Goal: Information Seeking & Learning: Learn about a topic

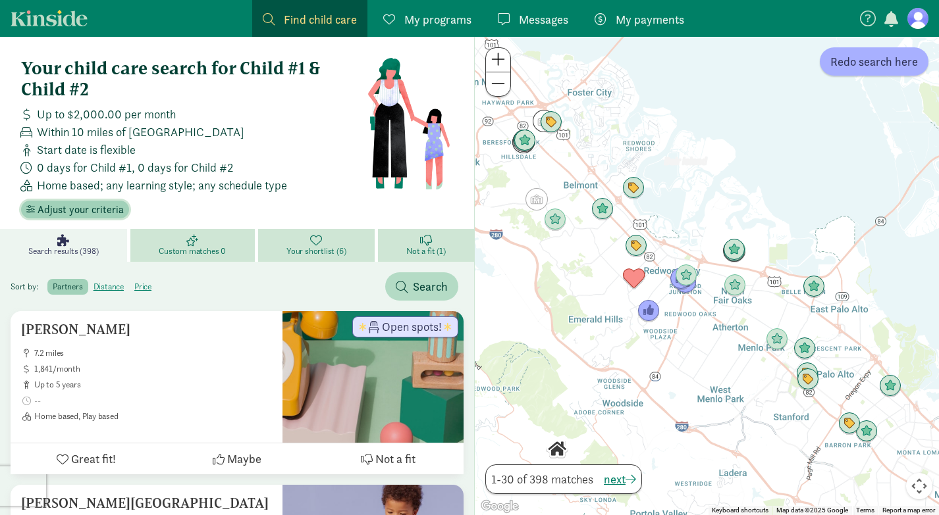
click at [93, 209] on span "Adjust your criteria" at bounding box center [81, 210] width 86 height 16
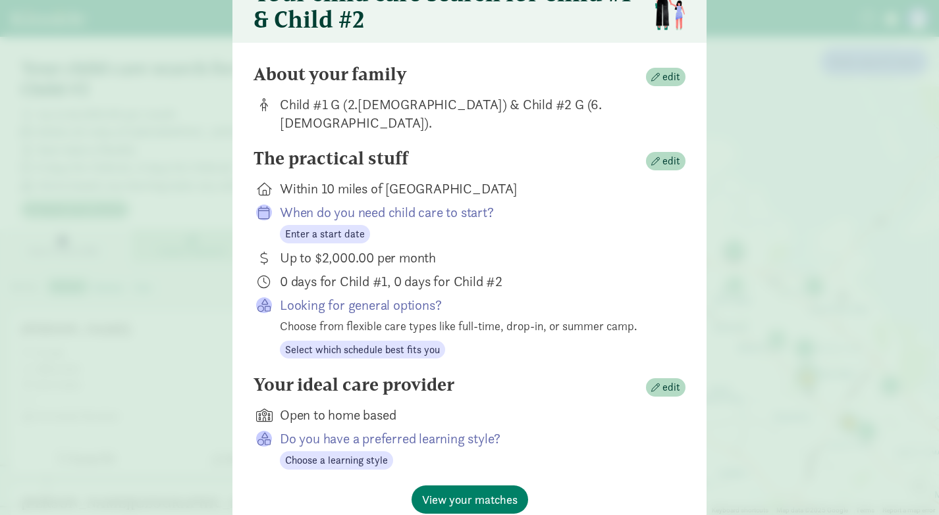
scroll to position [76, 0]
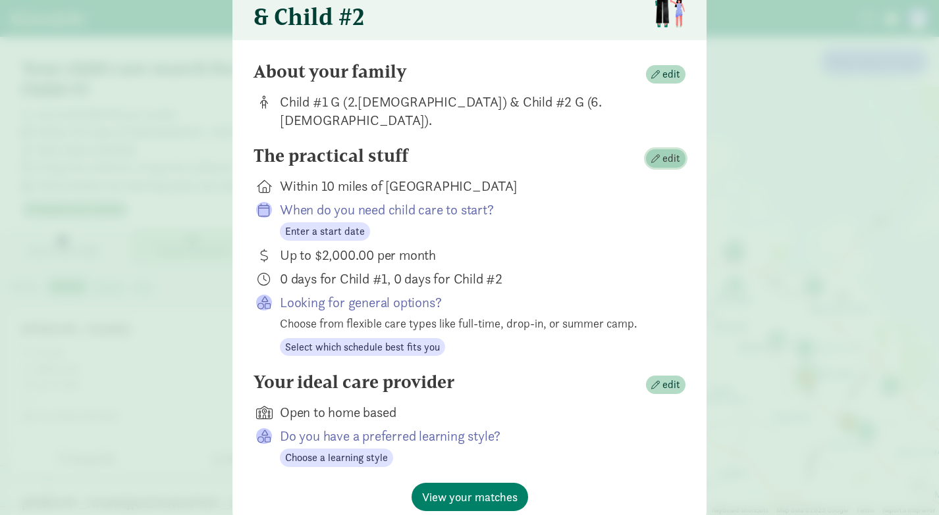
click at [669, 151] on span "edit" at bounding box center [671, 159] width 18 height 16
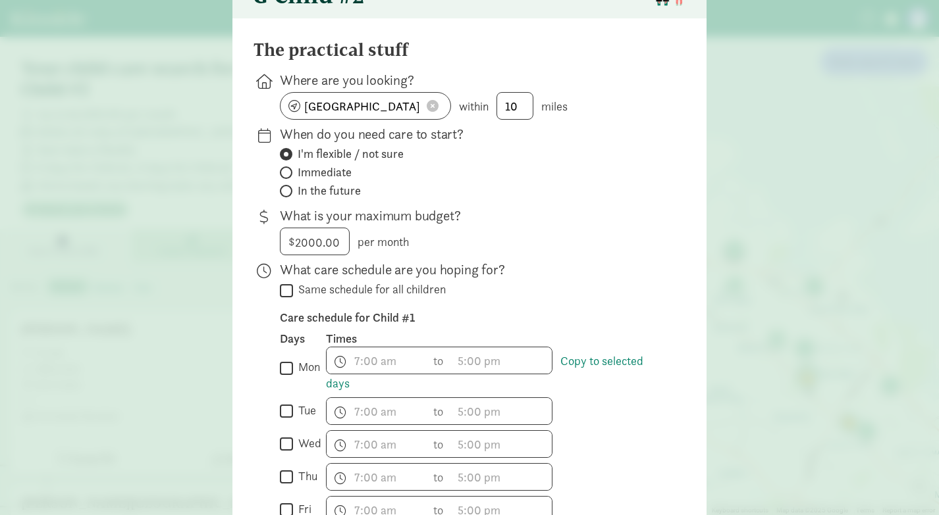
scroll to position [101, 0]
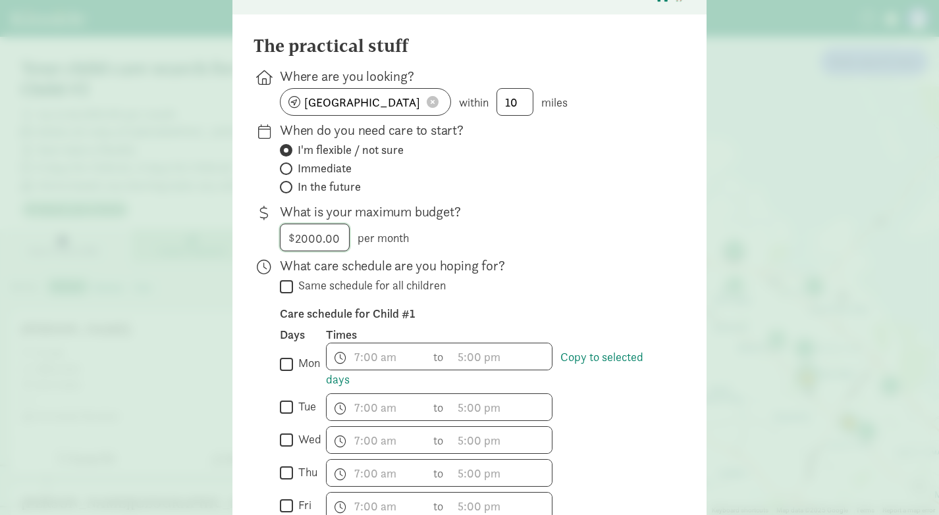
click at [308, 240] on input "2000" at bounding box center [314, 237] width 68 height 26
type input "200"
type input "3000"
click at [548, 240] on div "$ 3000.00 3000 per month" at bounding box center [472, 238] width 384 height 28
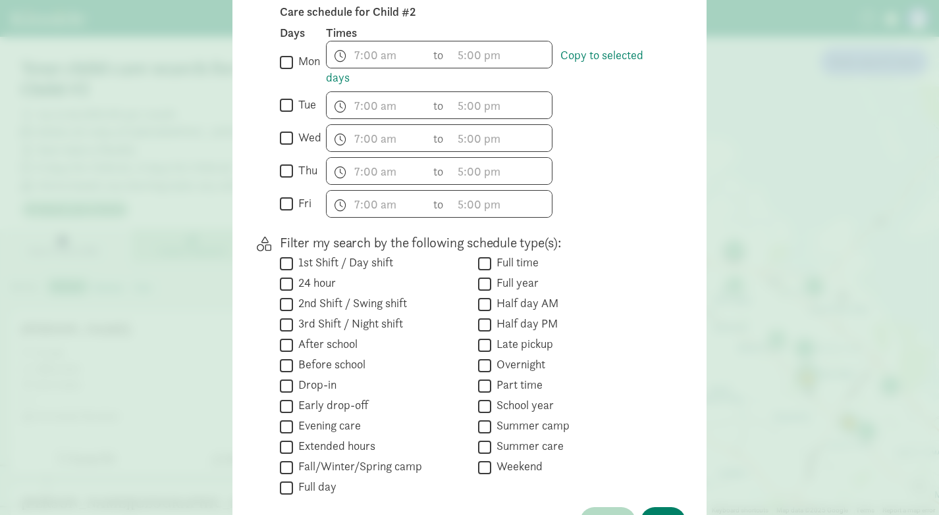
scroll to position [727, 0]
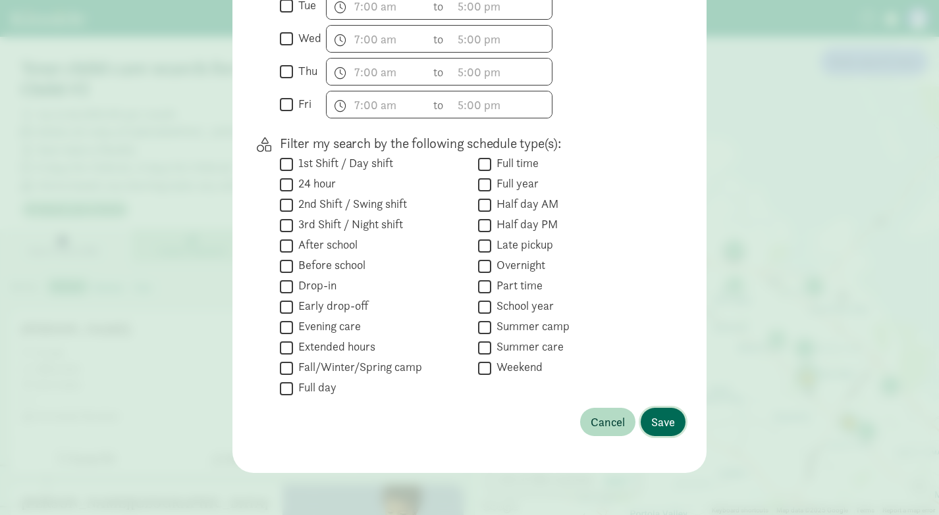
click at [666, 410] on button "Save" at bounding box center [662, 422] width 45 height 28
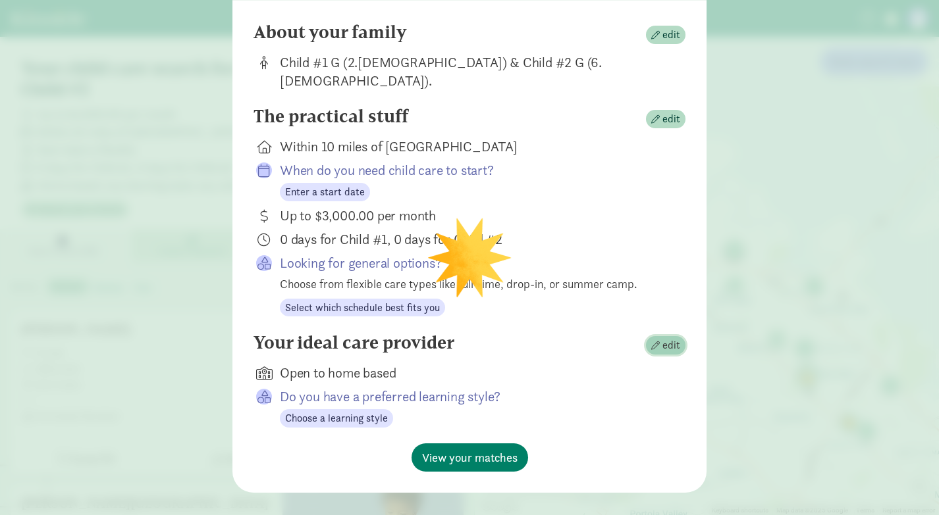
click at [662, 338] on span "edit" at bounding box center [665, 346] width 29 height 16
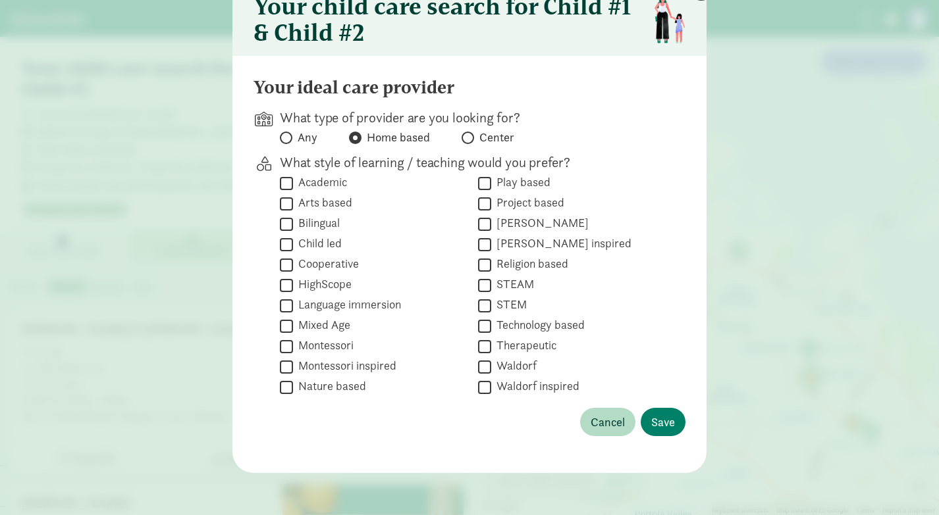
click at [288, 135] on span at bounding box center [286, 138] width 13 height 13
click at [288, 135] on input "Any" at bounding box center [284, 138] width 9 height 9
radio input "true"
radio input "false"
click at [291, 226] on input "Bilingual" at bounding box center [286, 224] width 13 height 18
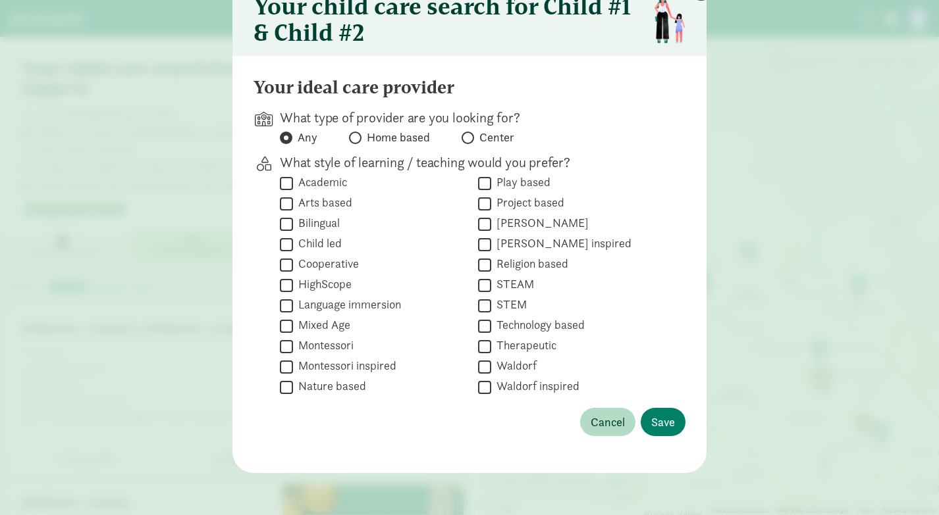
checkbox input "true"
click at [665, 418] on span "Save" at bounding box center [663, 422] width 24 height 18
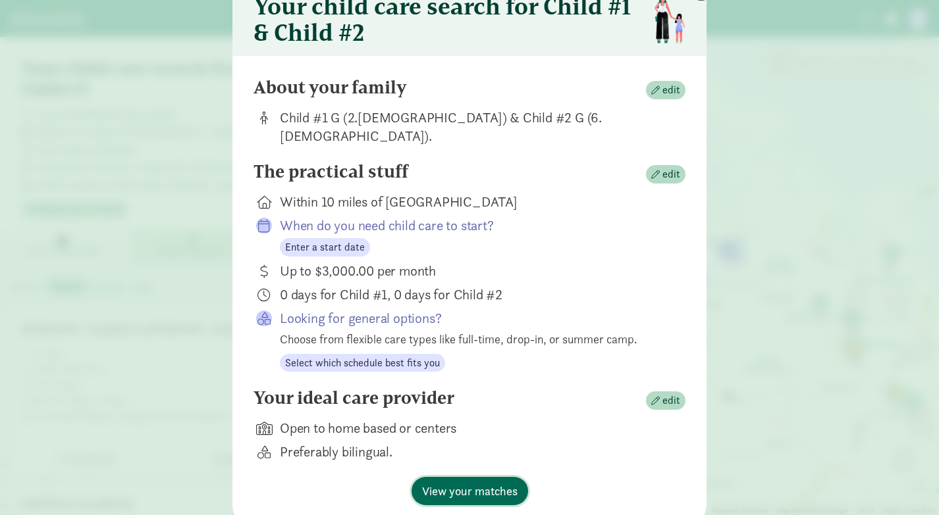
click at [485, 482] on span "View your matches" at bounding box center [469, 491] width 95 height 18
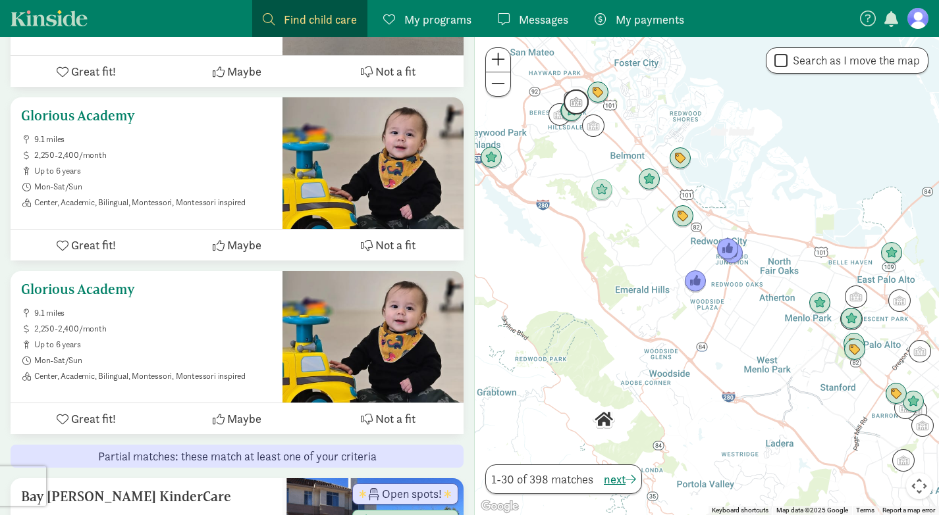
scroll to position [391, 0]
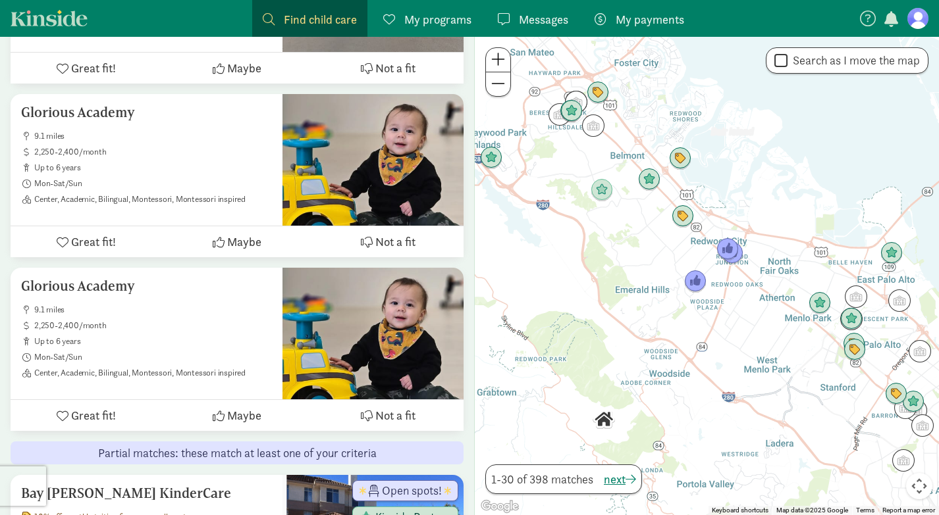
click at [778, 62] on input "Search as I move the map" at bounding box center [780, 61] width 13 height 18
checkbox input "true"
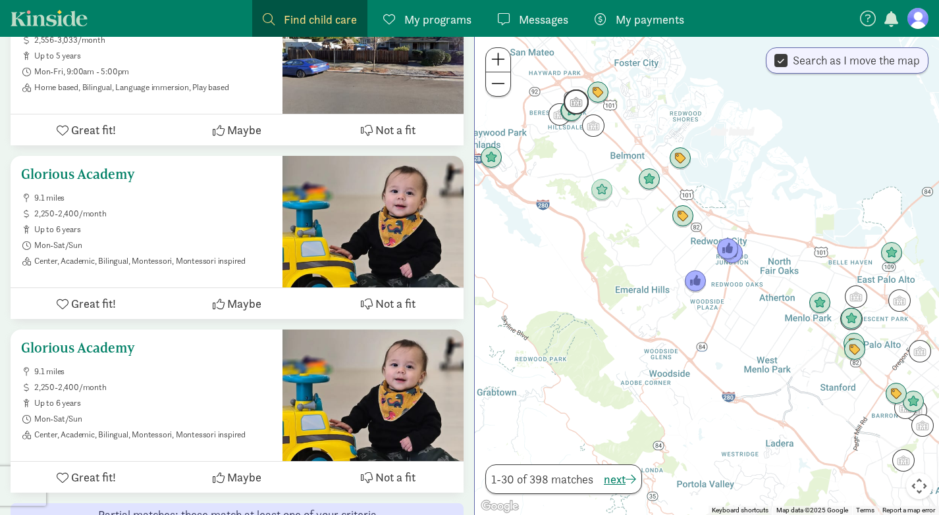
scroll to position [341, 0]
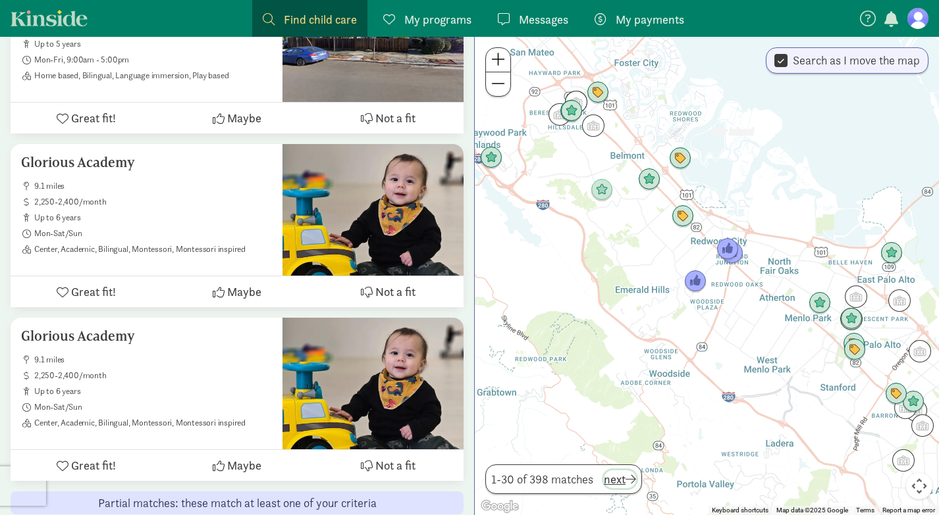
click at [615, 483] on span "next" at bounding box center [620, 480] width 32 height 18
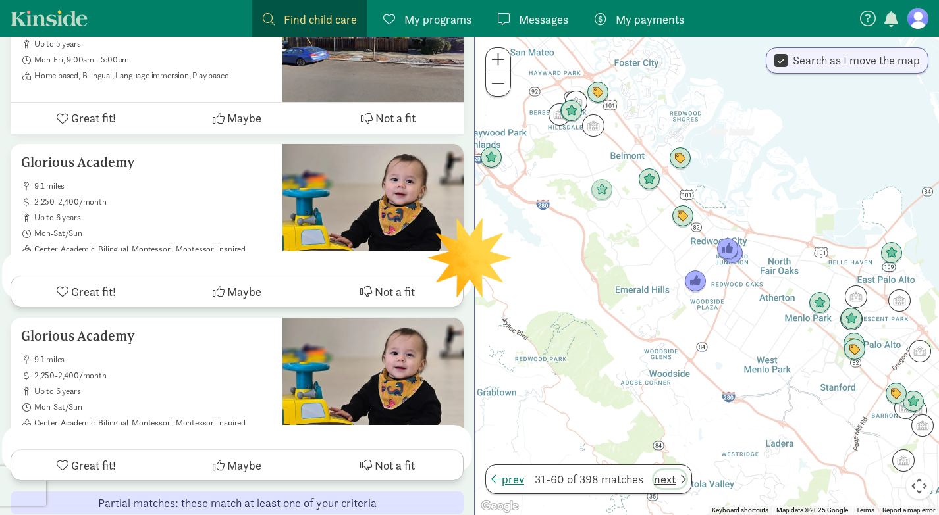
scroll to position [0, 0]
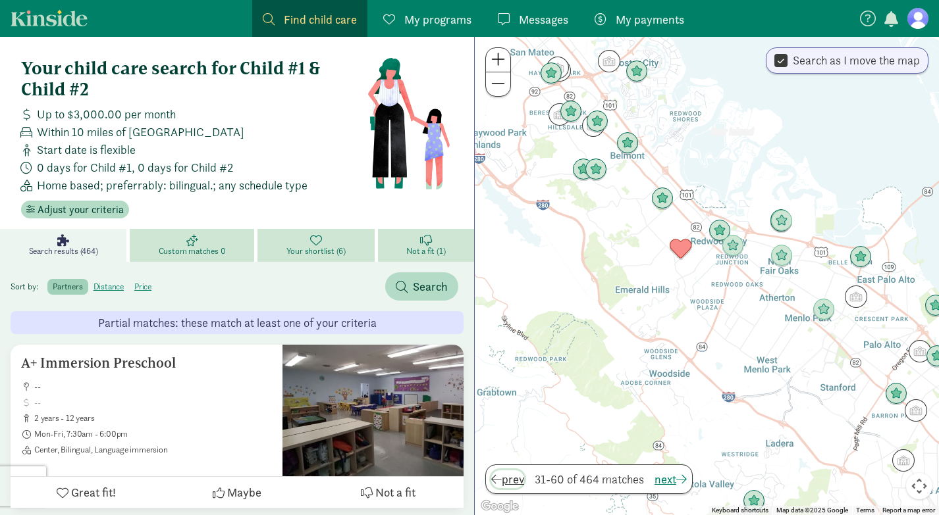
click at [516, 479] on span "prev" at bounding box center [507, 480] width 33 height 18
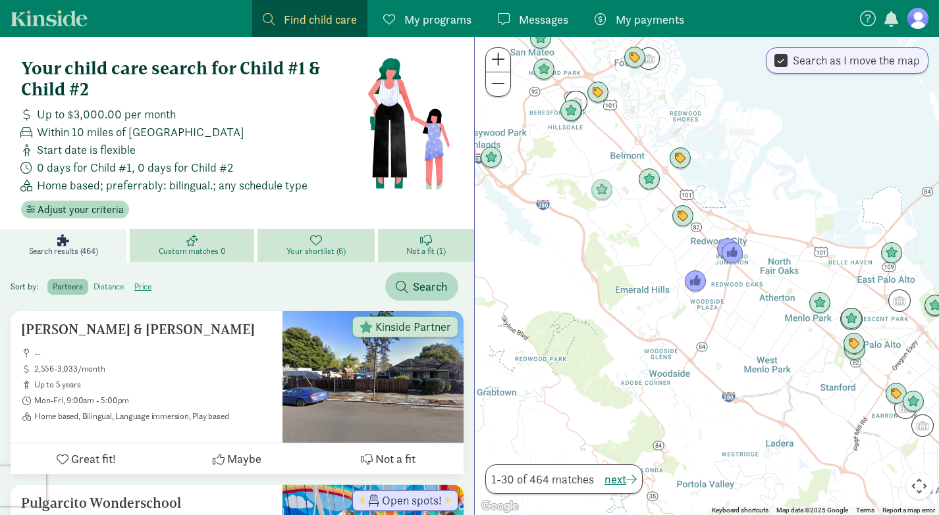
click at [129, 288] on label "distance" at bounding box center [143, 287] width 28 height 16
click at [93, 282] on input "distance" at bounding box center [93, 282] width 0 height 0
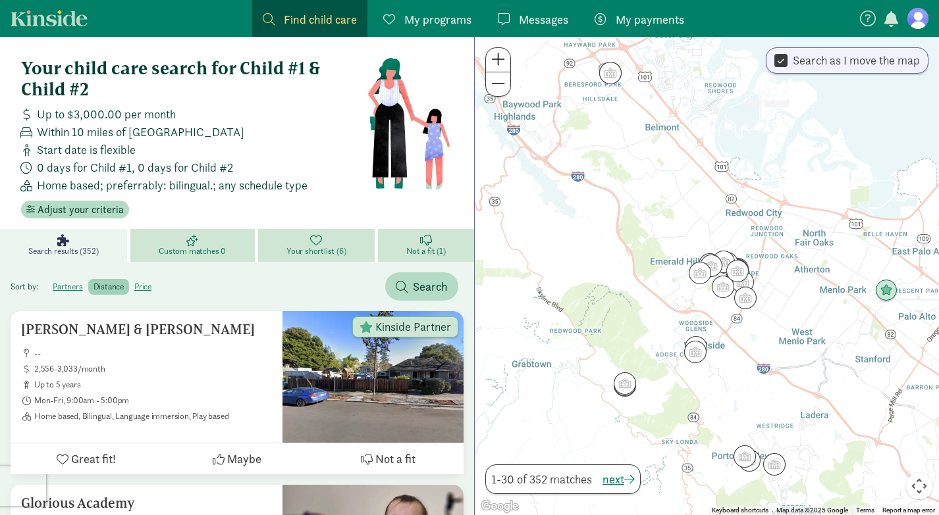
drag, startPoint x: 609, startPoint y: 368, endPoint x: 644, endPoint y: 338, distance: 46.2
click at [644, 338] on div at bounding box center [707, 276] width 464 height 479
click at [503, 59] on span at bounding box center [498, 59] width 14 height 16
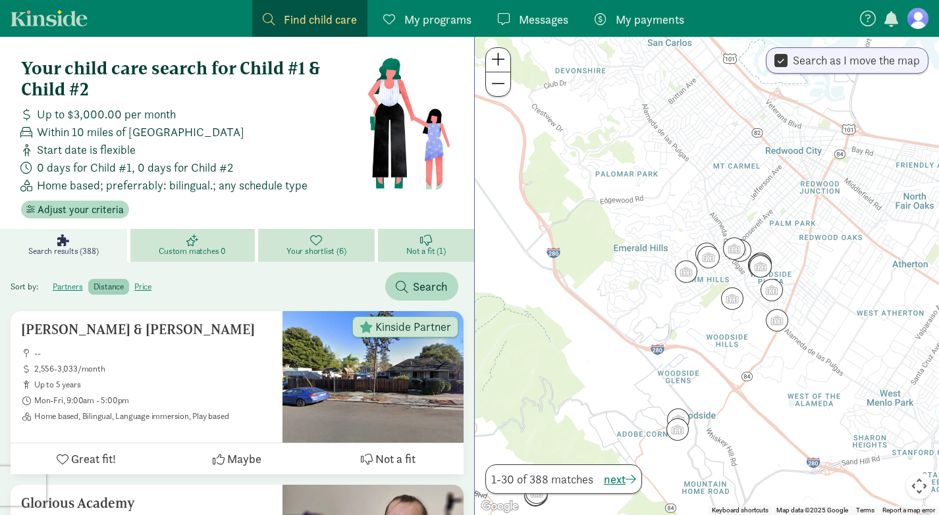
click at [503, 59] on span at bounding box center [498, 59] width 14 height 16
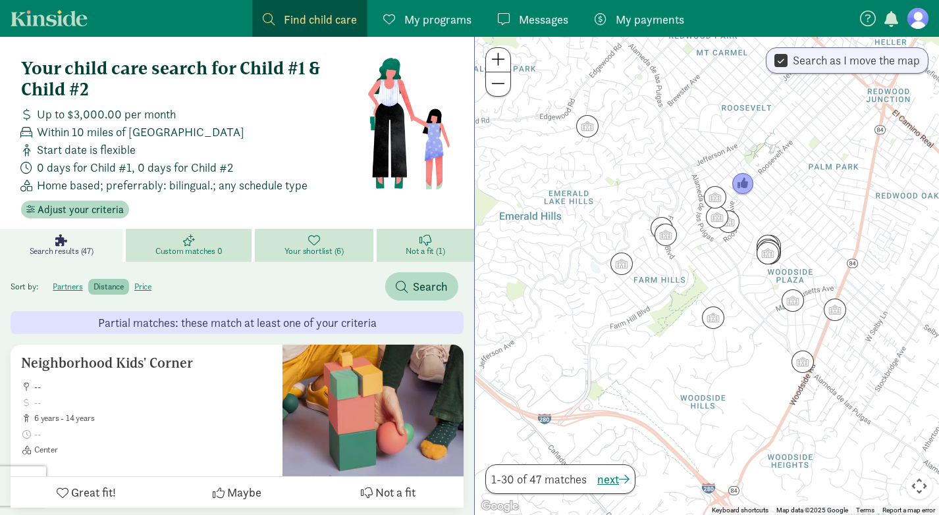
drag, startPoint x: 789, startPoint y: 292, endPoint x: 742, endPoint y: 290, distance: 46.8
click at [742, 290] on div at bounding box center [707, 276] width 464 height 479
click at [90, 213] on span "Adjust your criteria" at bounding box center [81, 210] width 86 height 16
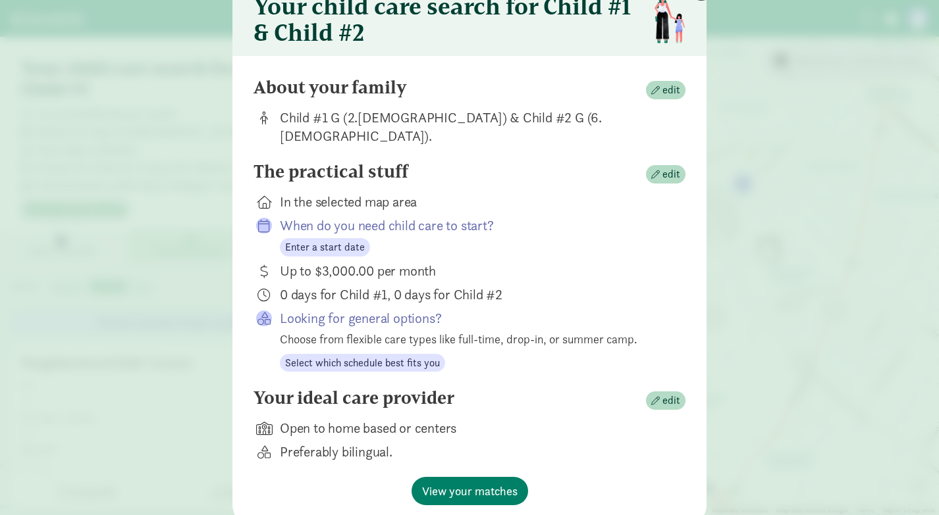
scroll to position [94, 0]
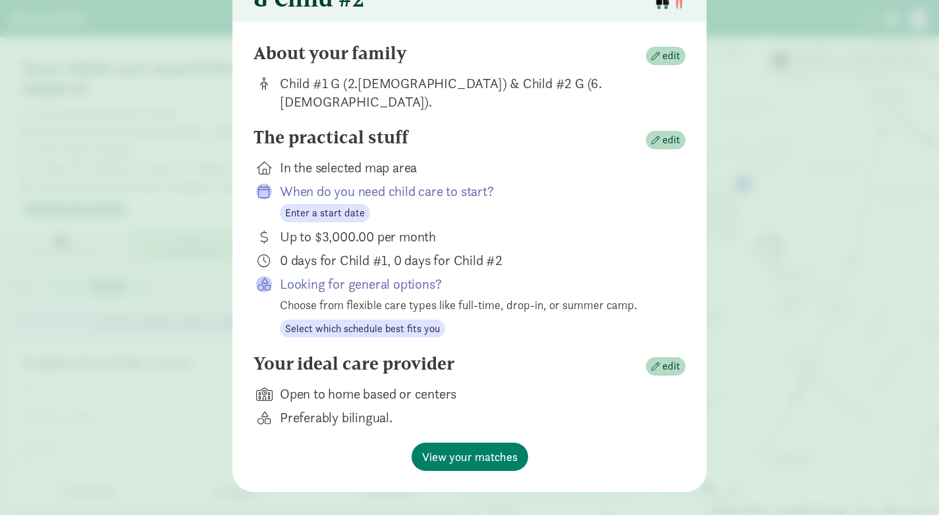
click at [166, 418] on div "Your child care search for Child #1 & Child #2 About your family edit Child #1 …" at bounding box center [469, 257] width 939 height 515
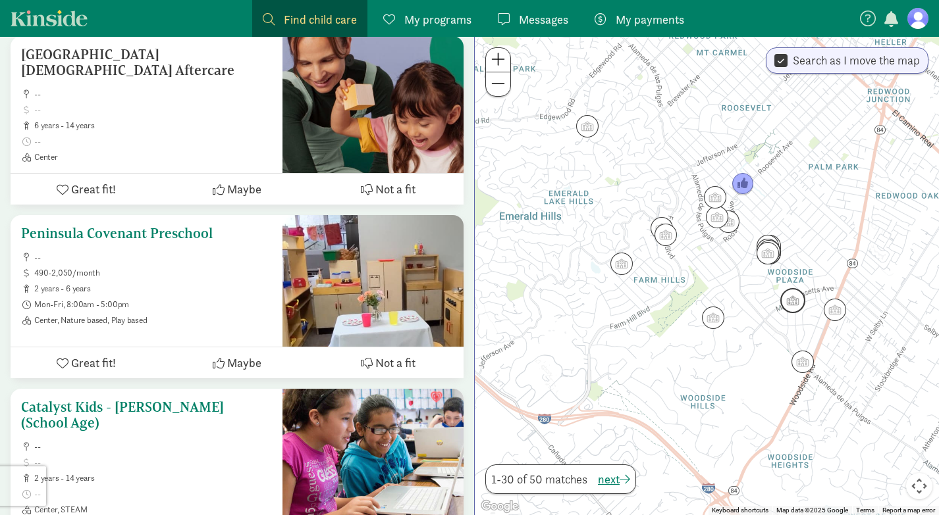
scroll to position [823, 0]
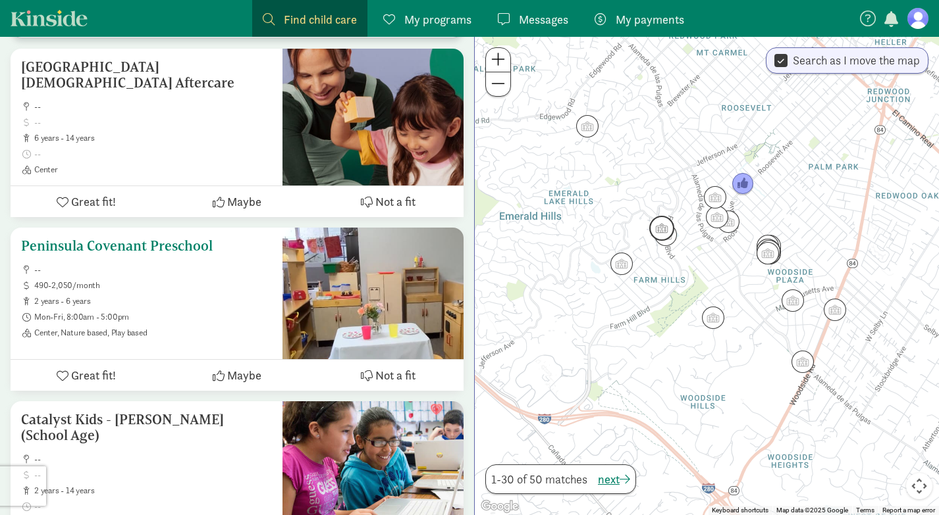
click at [101, 240] on h5 "Peninsula Covenant Preschool" at bounding box center [146, 246] width 251 height 16
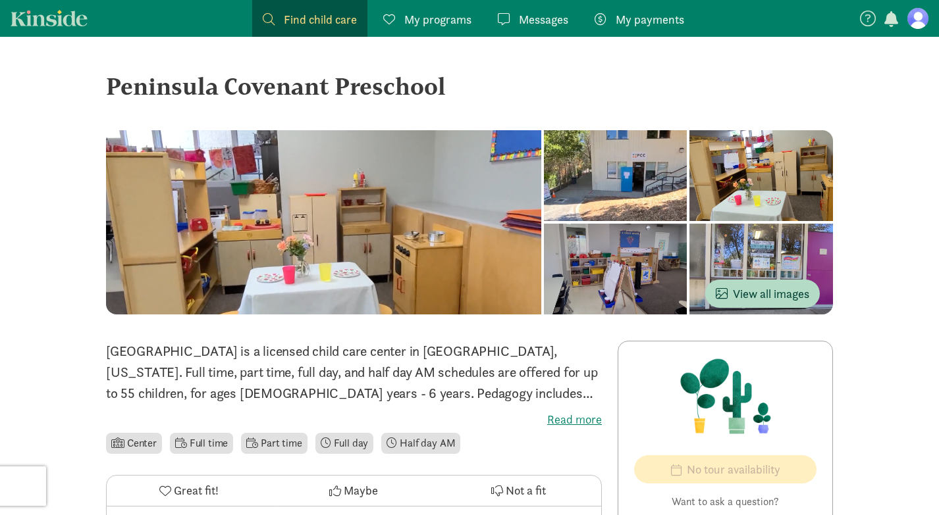
click at [544, 221] on div at bounding box center [615, 175] width 143 height 91
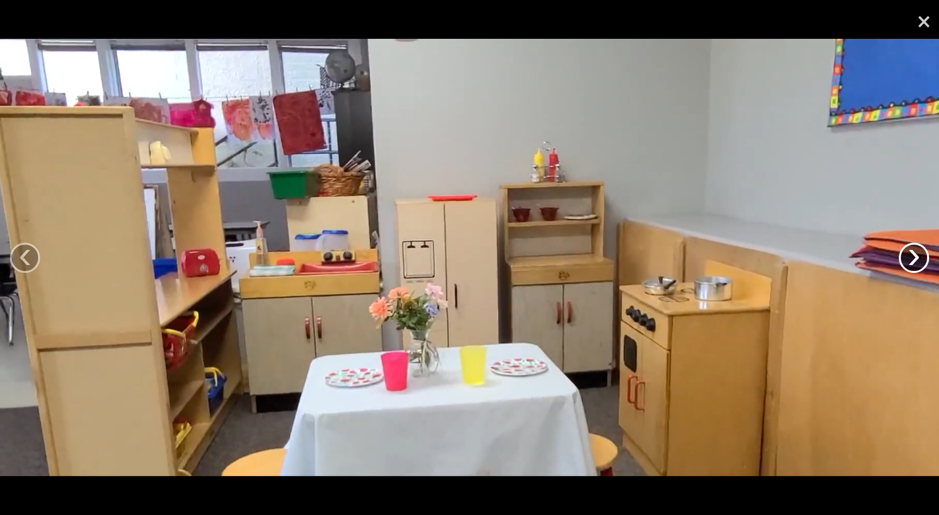
click at [918, 265] on link "›" at bounding box center [913, 258] width 30 height 30
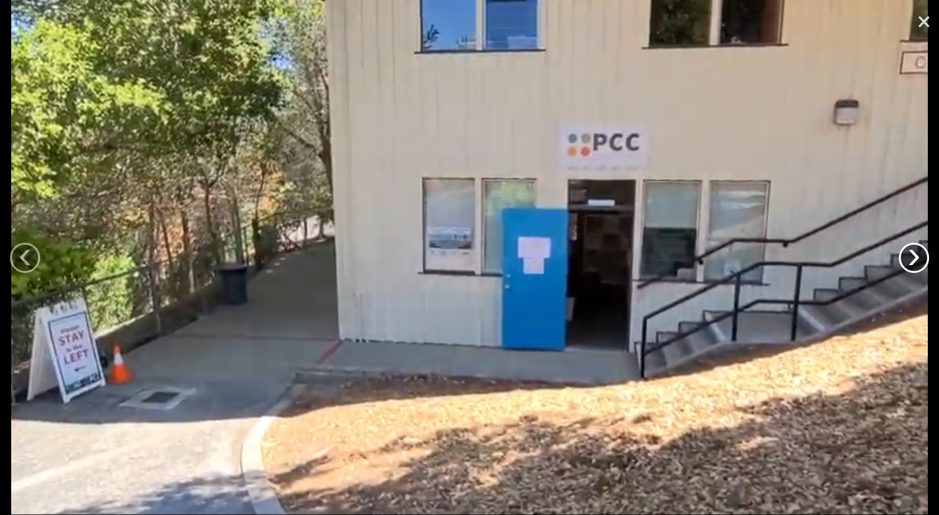
click at [918, 265] on link "›" at bounding box center [913, 258] width 30 height 30
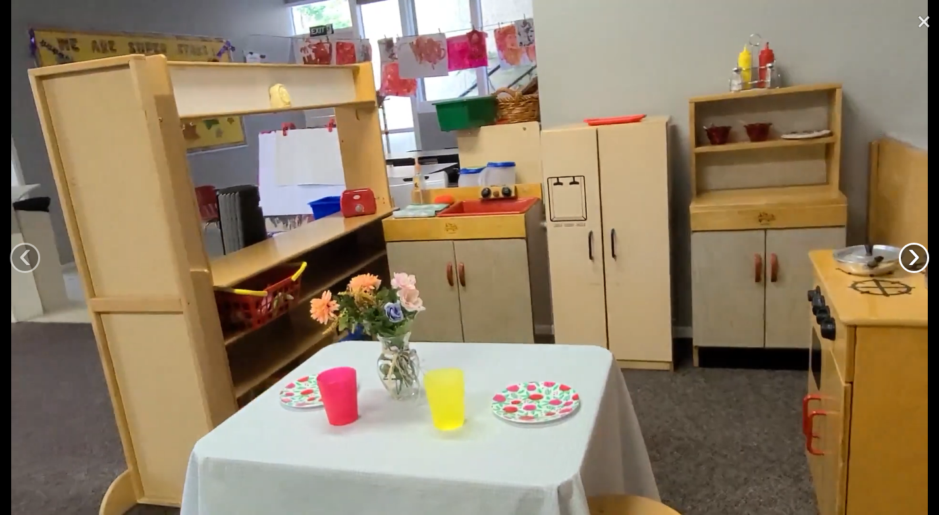
click at [918, 265] on link "›" at bounding box center [913, 258] width 30 height 30
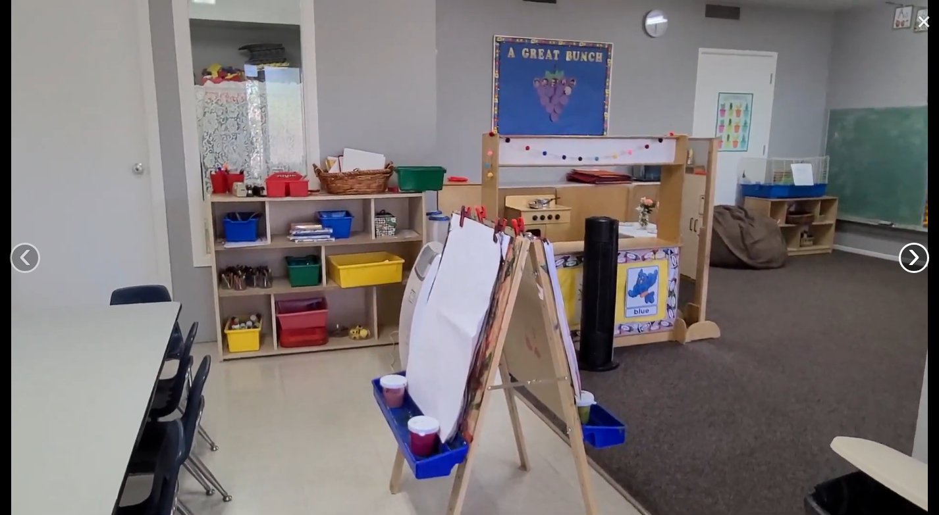
click at [918, 265] on link "›" at bounding box center [913, 258] width 30 height 30
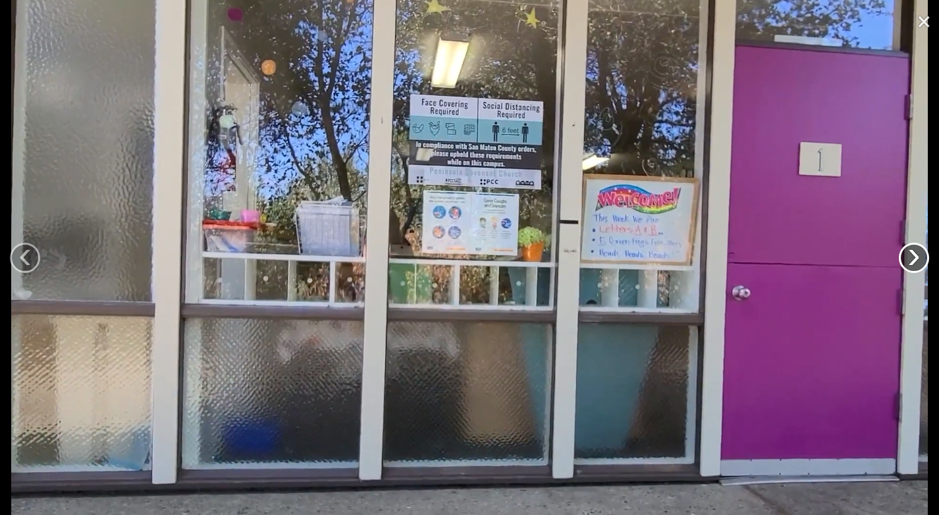
click at [918, 265] on link "›" at bounding box center [913, 258] width 30 height 30
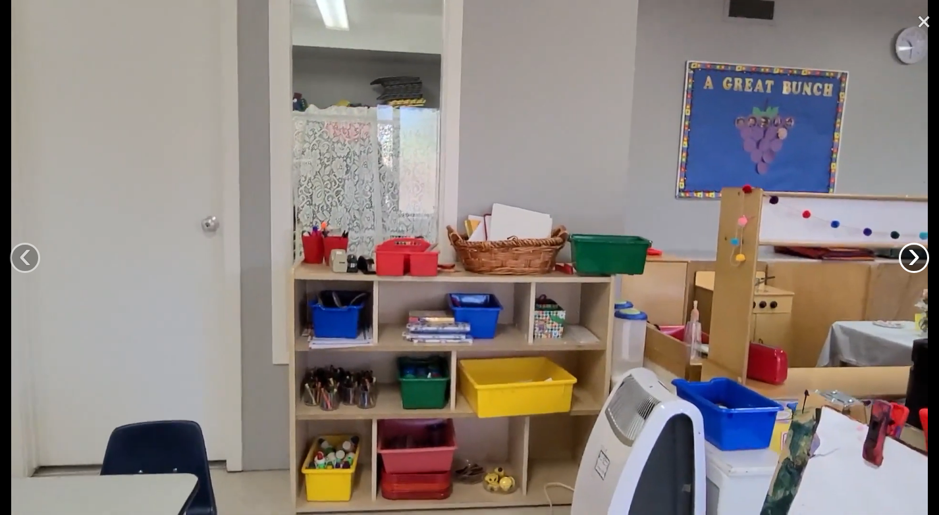
click at [918, 265] on link "›" at bounding box center [913, 258] width 30 height 30
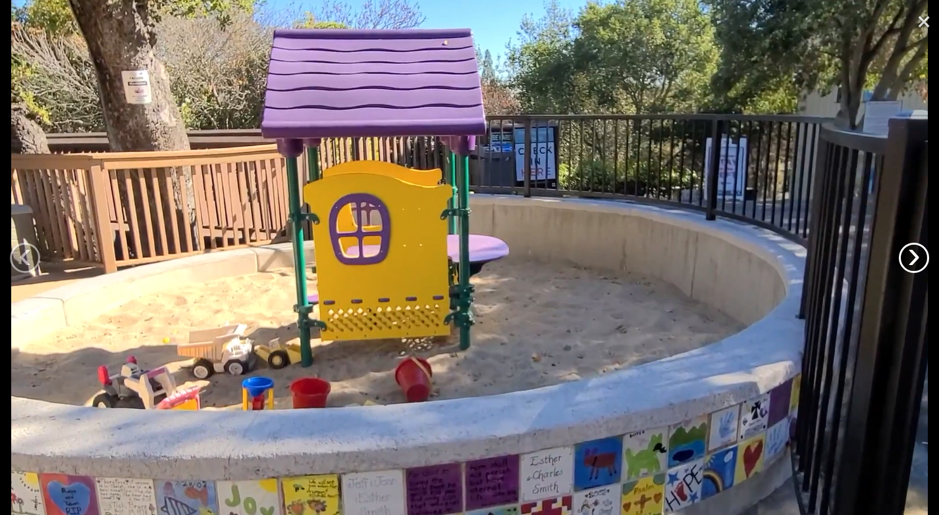
click at [918, 265] on link "›" at bounding box center [913, 258] width 30 height 30
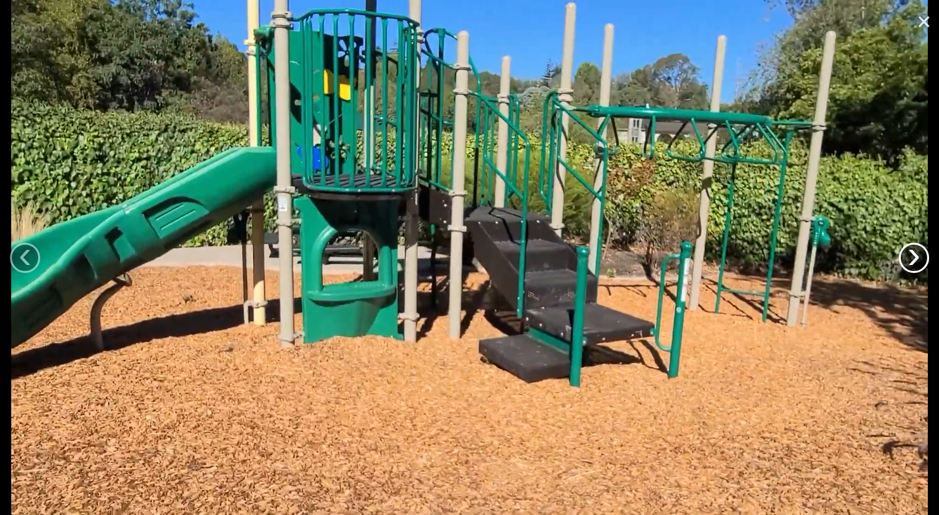
click at [918, 265] on link "›" at bounding box center [913, 258] width 30 height 30
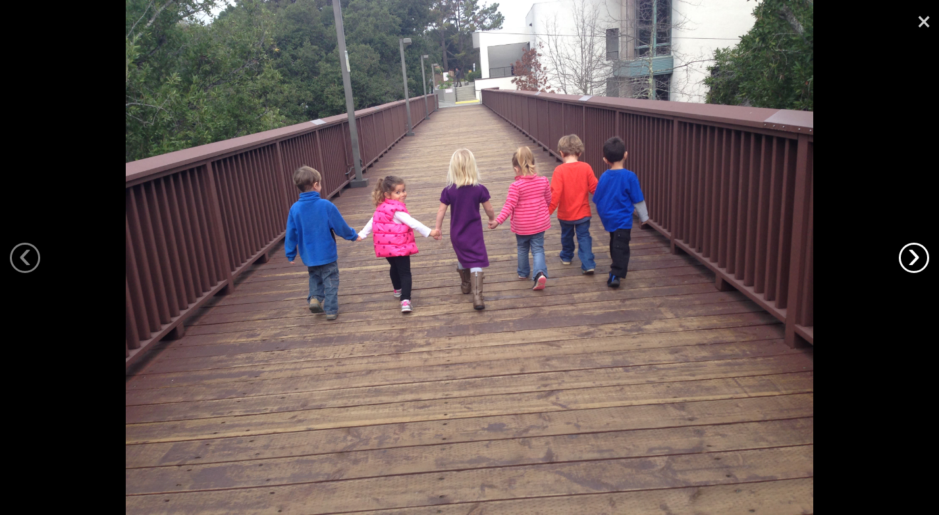
click at [918, 265] on link "›" at bounding box center [913, 258] width 30 height 30
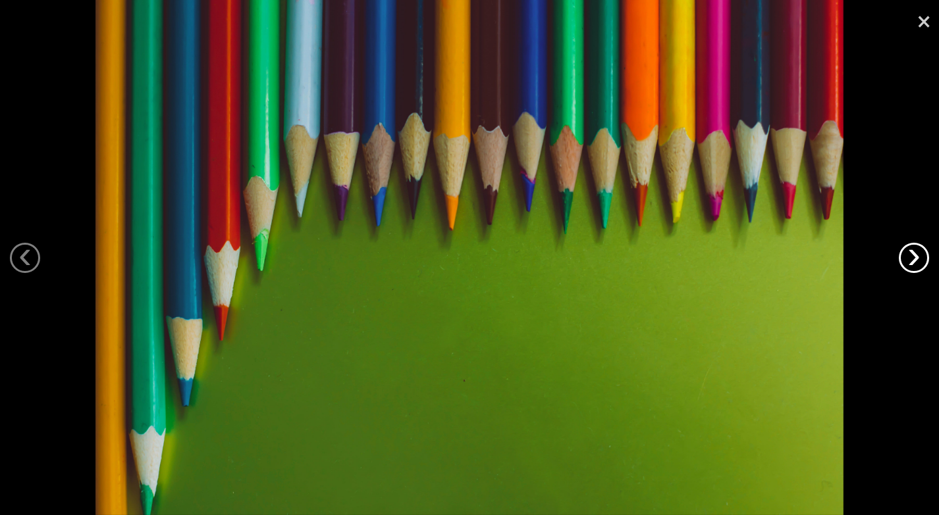
click at [918, 265] on link "›" at bounding box center [913, 258] width 30 height 30
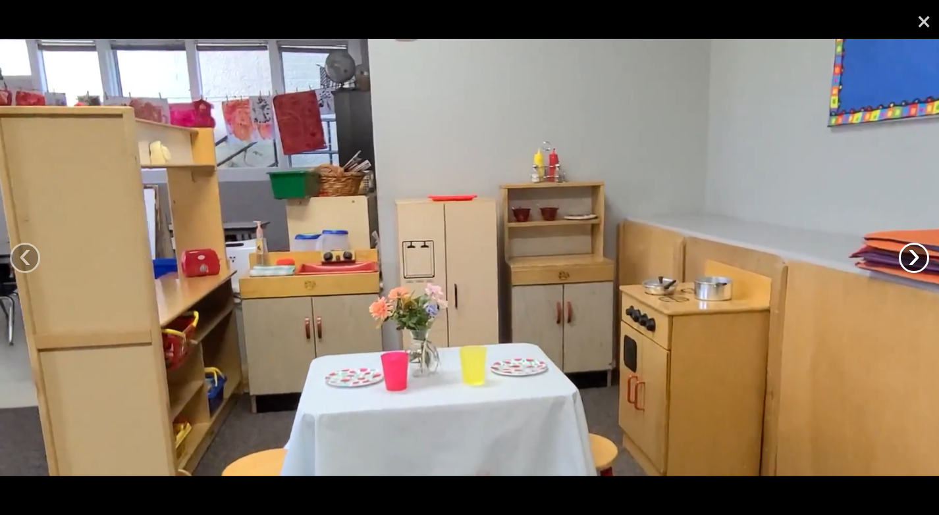
click at [918, 265] on link "›" at bounding box center [913, 258] width 30 height 30
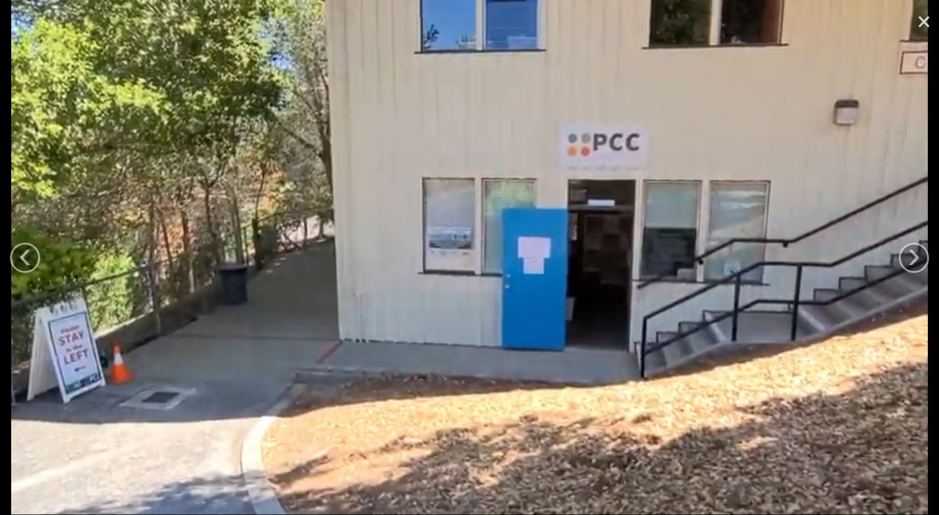
click at [923, 18] on link "×" at bounding box center [923, 19] width 30 height 39
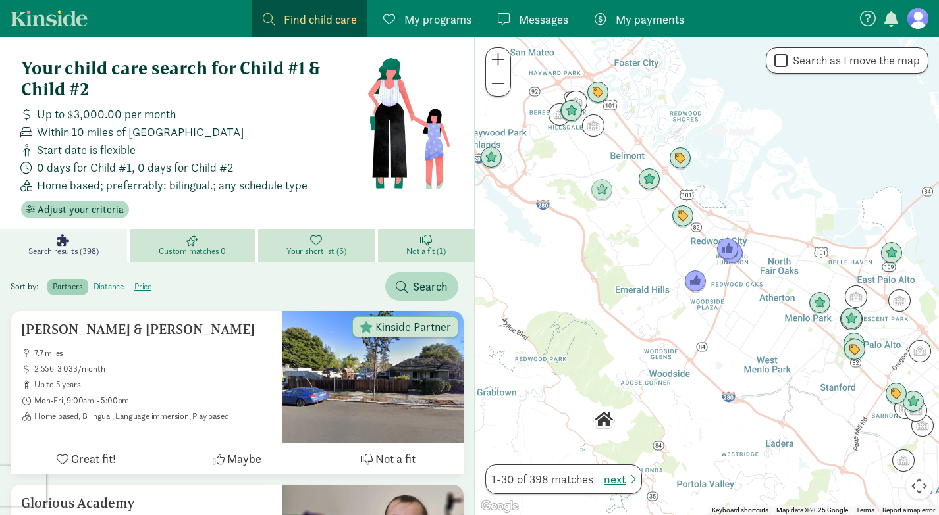
click at [129, 284] on label "distance" at bounding box center [143, 287] width 28 height 16
click at [93, 282] on input "distance" at bounding box center [93, 282] width 0 height 0
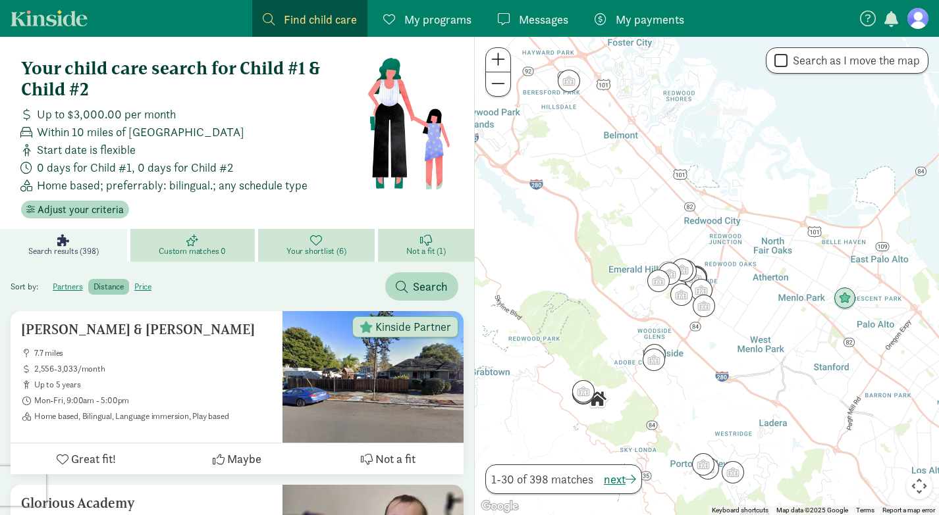
click at [782, 65] on input "Search as I move the map" at bounding box center [780, 61] width 13 height 18
checkbox input "true"
click at [498, 61] on span at bounding box center [498, 59] width 14 height 16
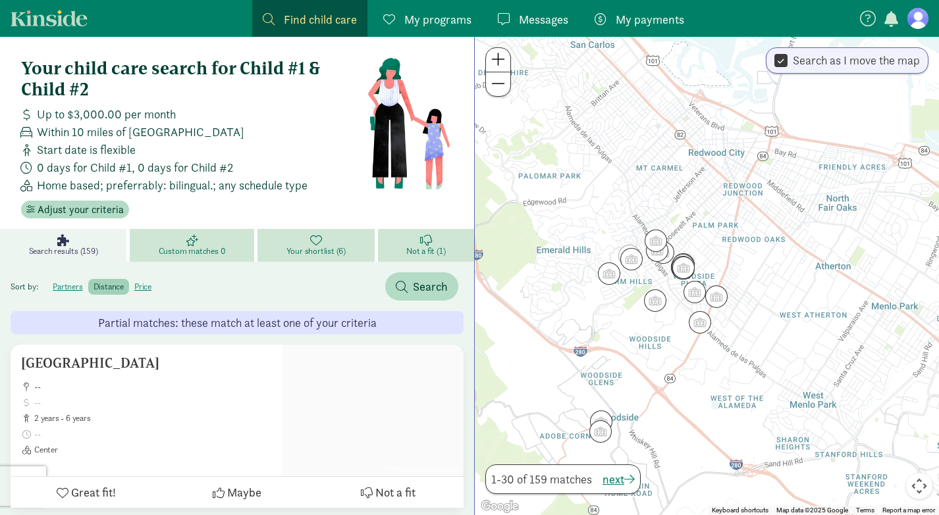
drag, startPoint x: 571, startPoint y: 229, endPoint x: 569, endPoint y: 215, distance: 14.5
click at [569, 215] on div at bounding box center [707, 276] width 464 height 479
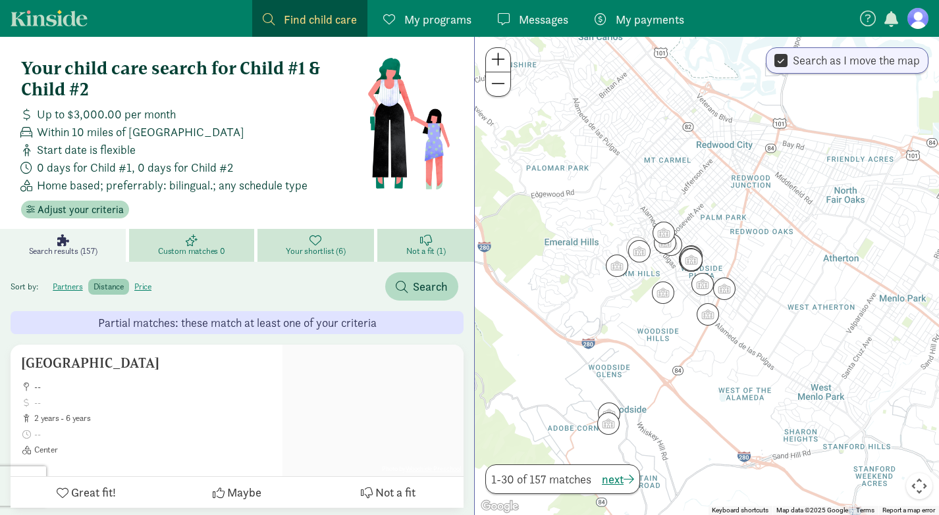
drag, startPoint x: 580, startPoint y: 161, endPoint x: 589, endPoint y: 153, distance: 12.6
click at [589, 153] on div at bounding box center [707, 276] width 464 height 479
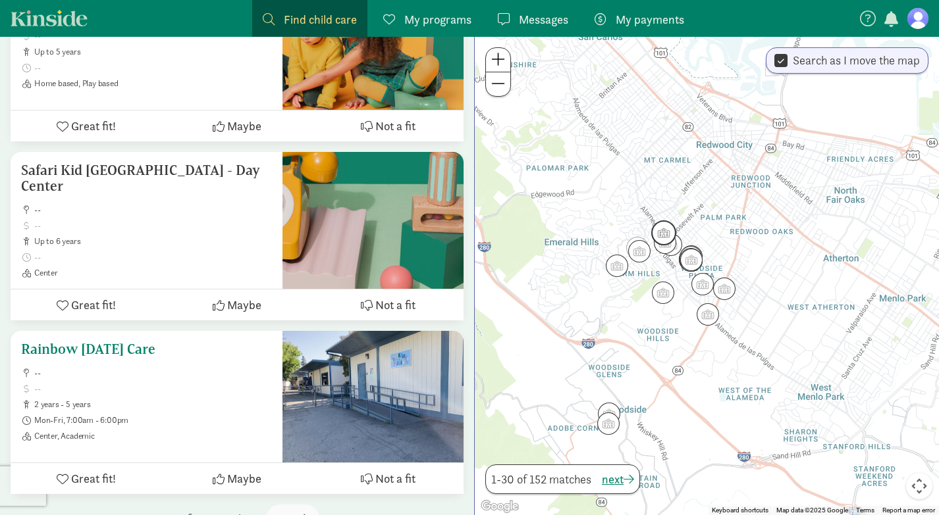
scroll to position [5087, 0]
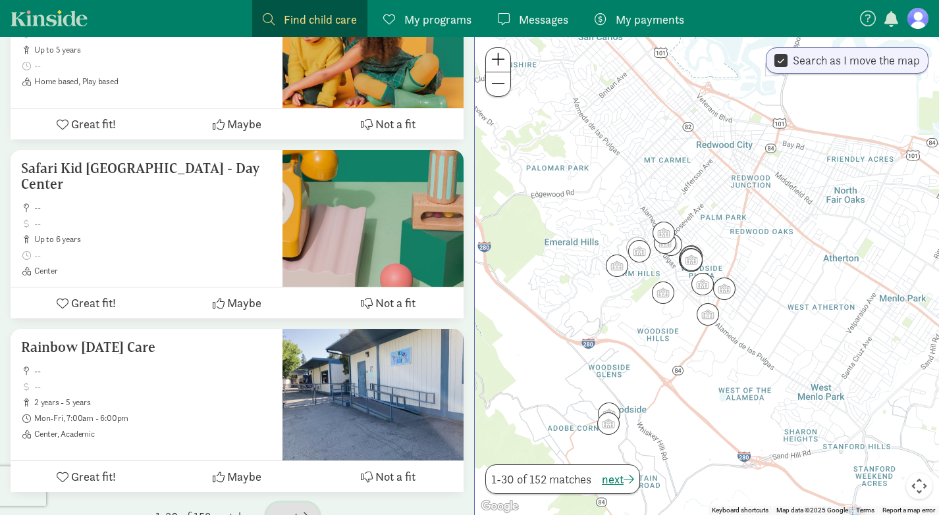
click at [309, 511] on span "button" at bounding box center [303, 517] width 11 height 12
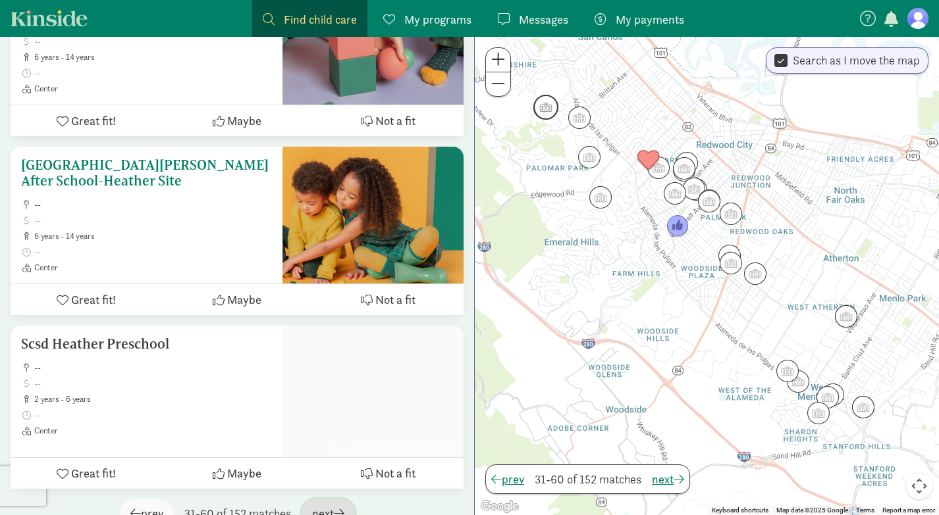
scroll to position [5250, 0]
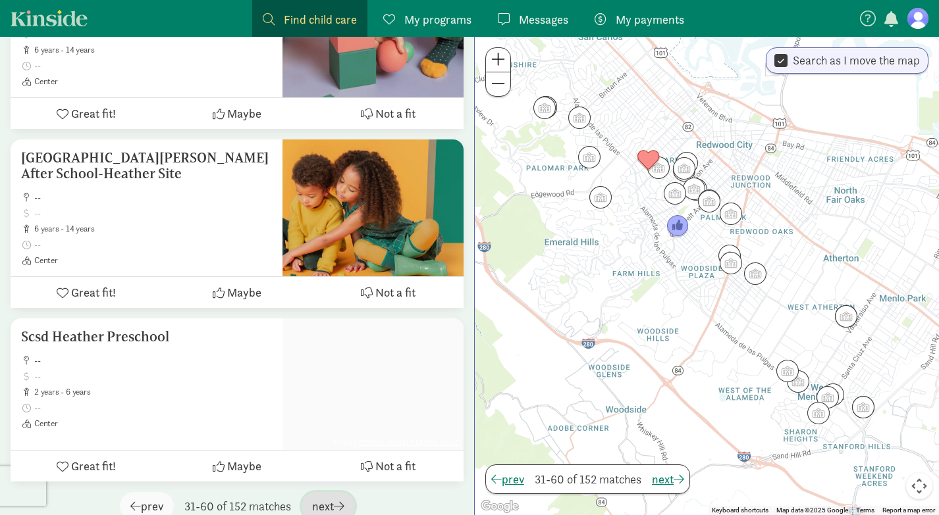
click at [336, 498] on span "next" at bounding box center [328, 507] width 32 height 18
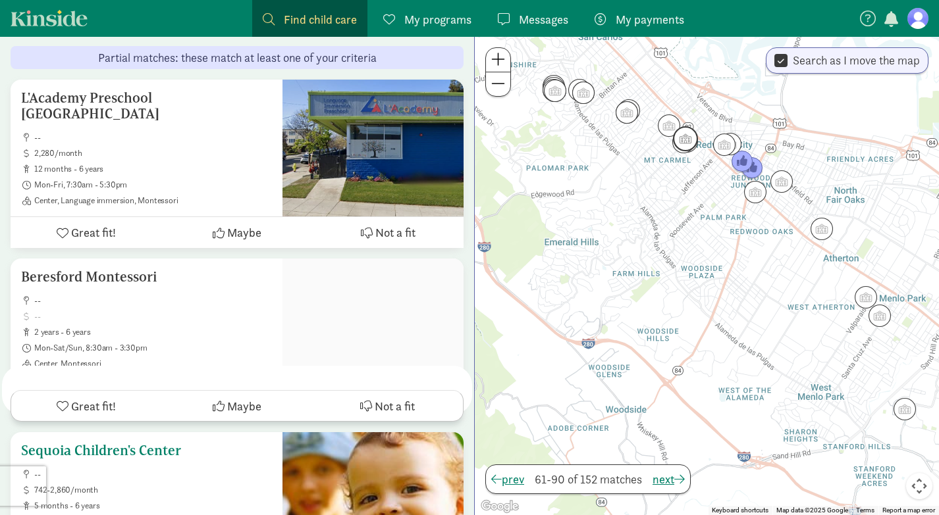
scroll to position [269, 0]
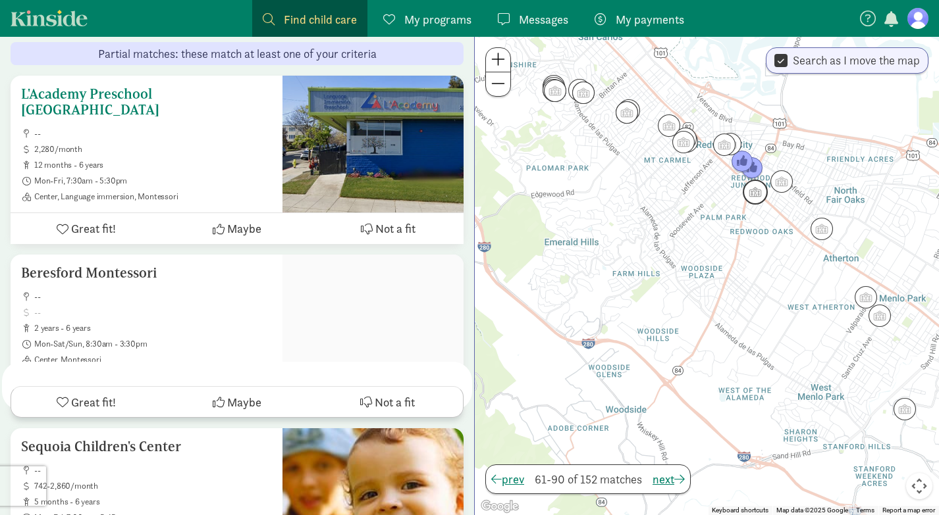
click at [68, 223] on icon at bounding box center [63, 229] width 12 height 12
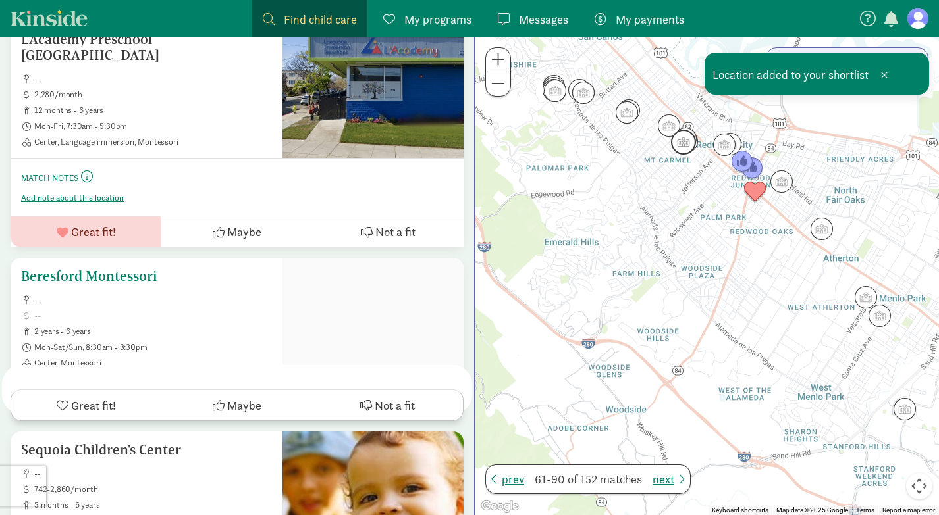
scroll to position [338, 0]
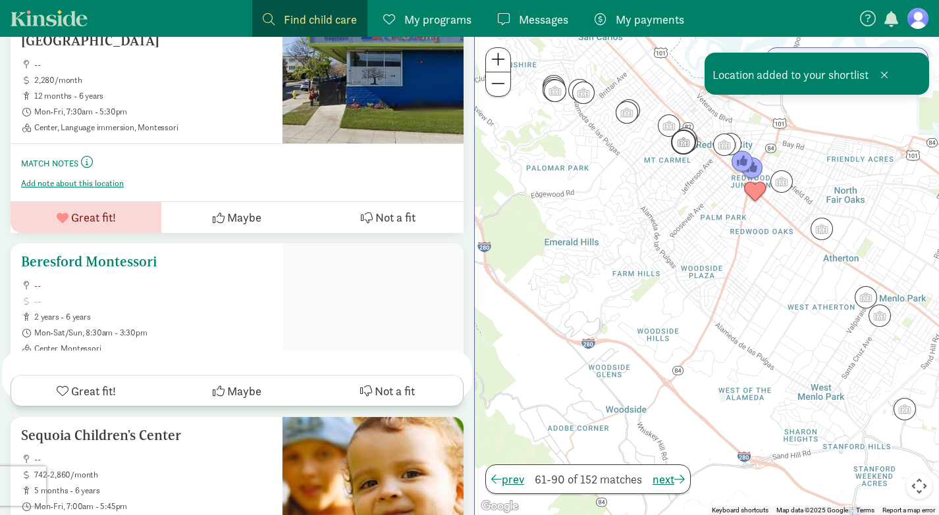
click at [69, 393] on button "Great fit!" at bounding box center [86, 391] width 151 height 30
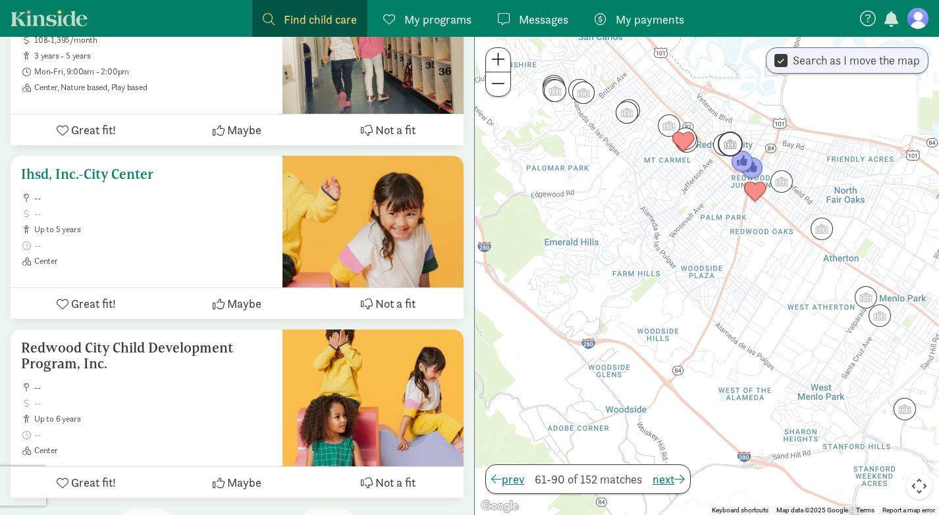
scroll to position [5345, 0]
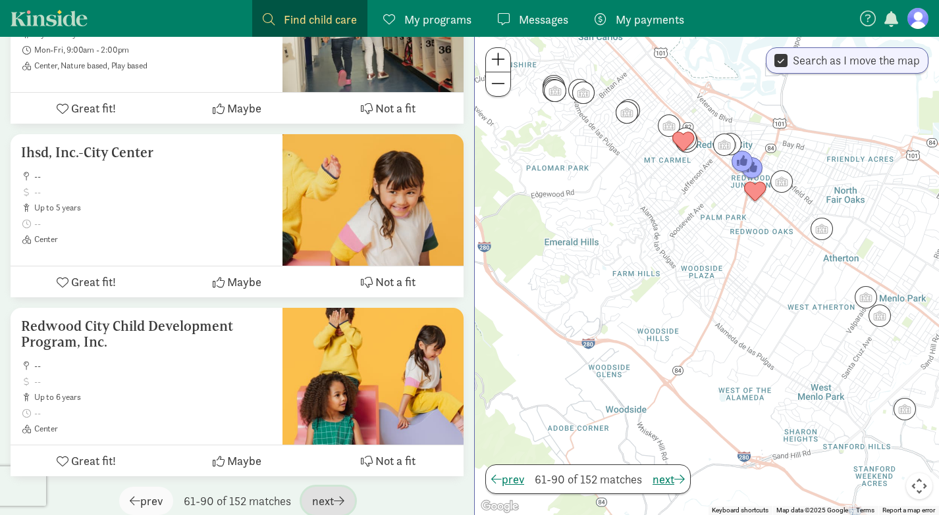
click at [333, 492] on span "next" at bounding box center [328, 501] width 32 height 18
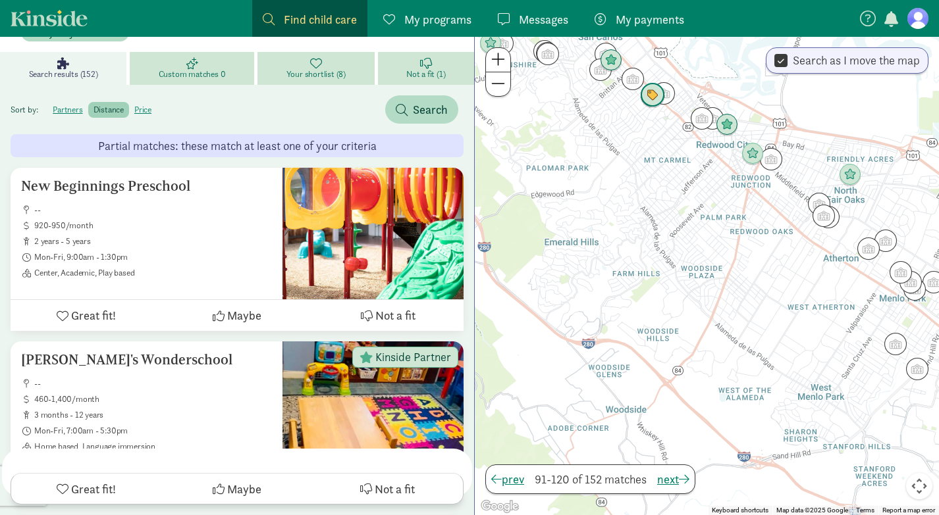
scroll to position [0, 0]
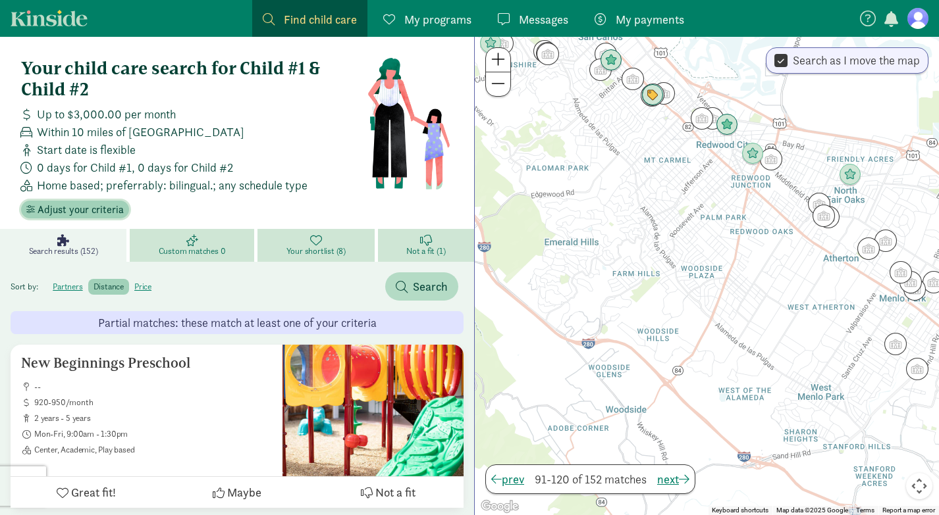
click at [91, 217] on span "Adjust your criteria" at bounding box center [81, 210] width 86 height 16
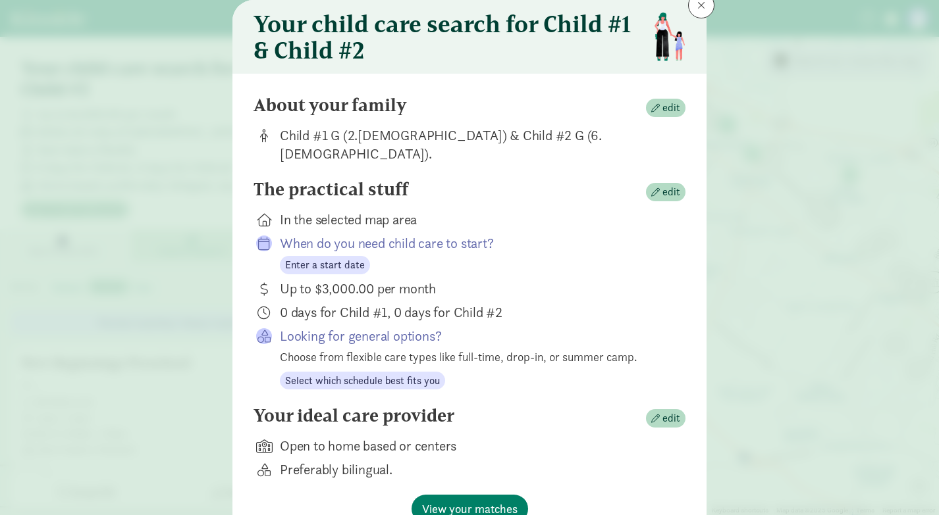
scroll to position [94, 0]
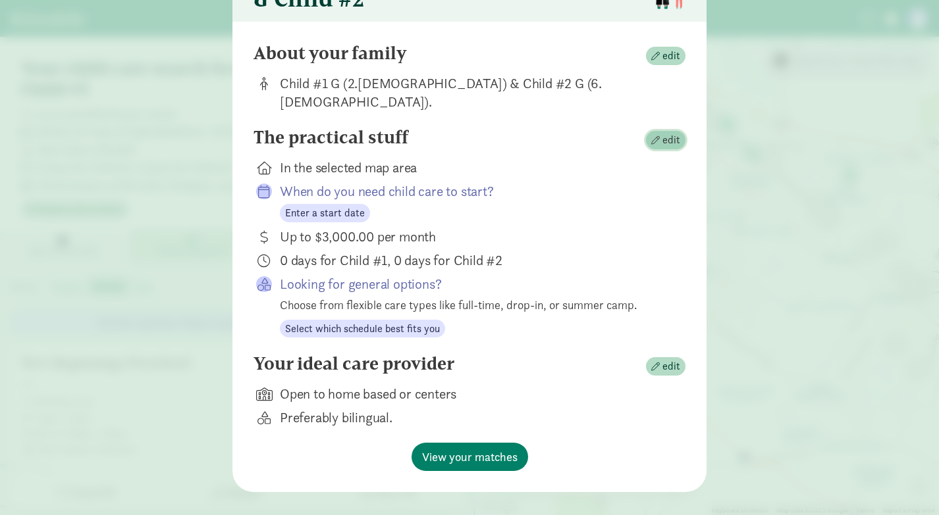
click at [658, 136] on span "button" at bounding box center [655, 140] width 9 height 9
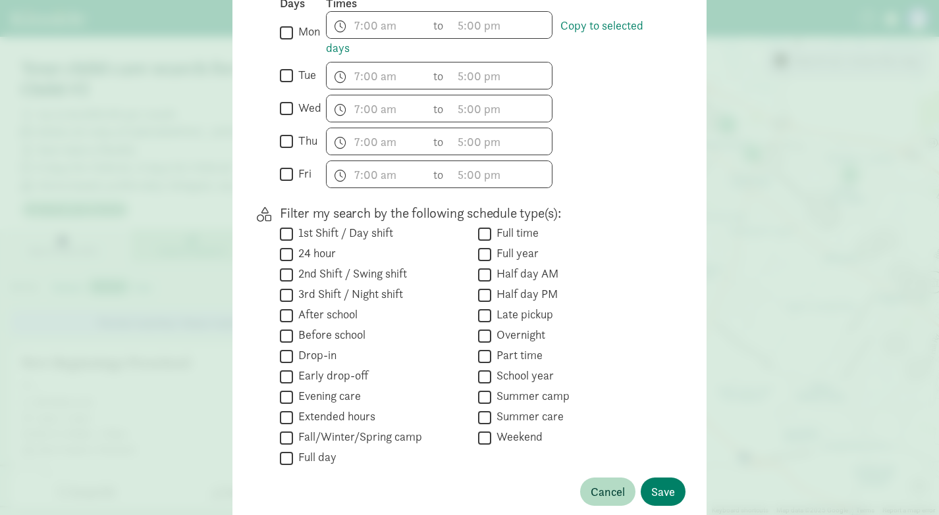
scroll to position [727, 0]
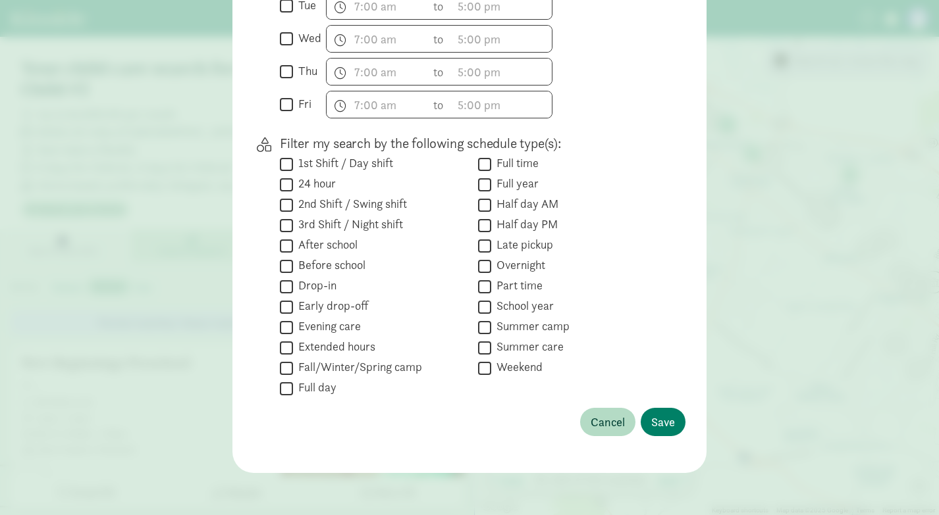
click at [295, 385] on label "Full day" at bounding box center [314, 388] width 43 height 16
click at [293, 385] on input "Full day" at bounding box center [286, 389] width 13 height 18
checkbox input "true"
click at [655, 427] on span "Save" at bounding box center [663, 422] width 24 height 18
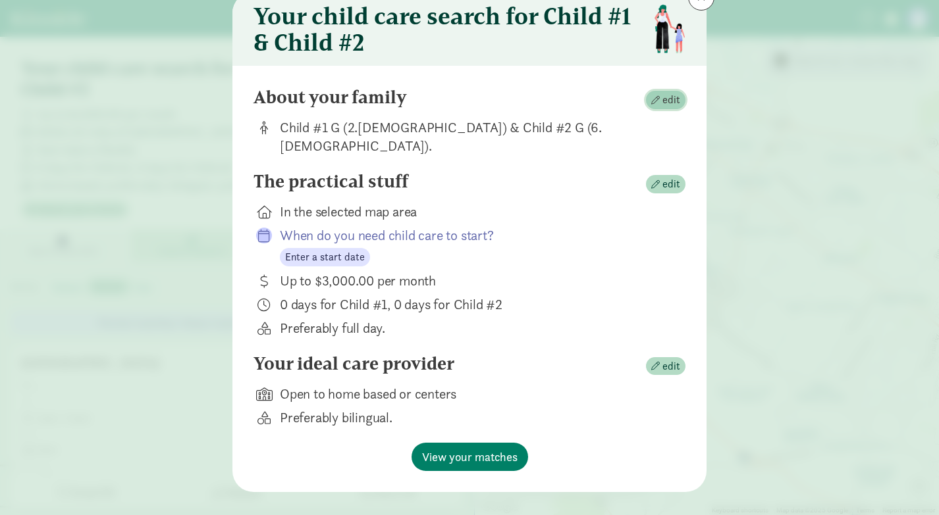
click at [669, 99] on span "edit" at bounding box center [671, 100] width 18 height 16
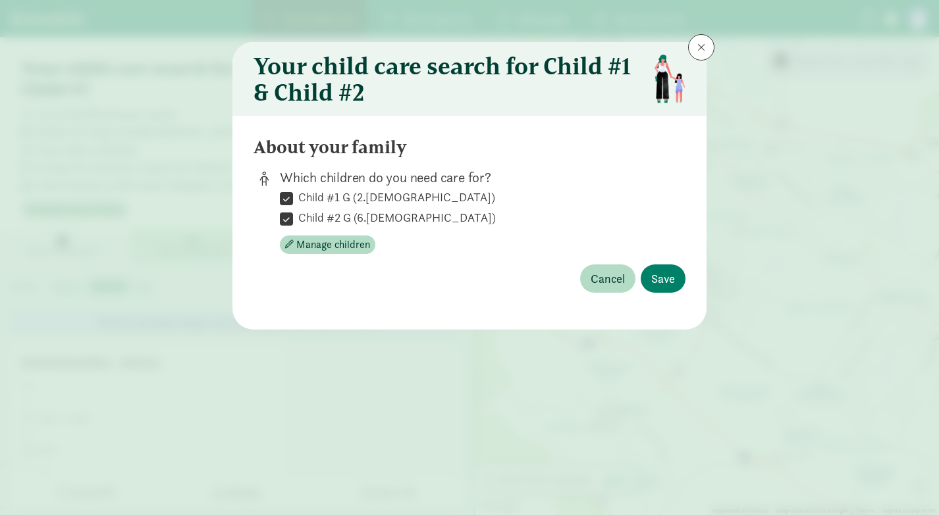
scroll to position [0, 0]
click at [284, 193] on input "Child #1 G (2.5 years old)" at bounding box center [286, 199] width 13 height 18
checkbox input "false"
click at [670, 276] on span "Save" at bounding box center [663, 279] width 24 height 18
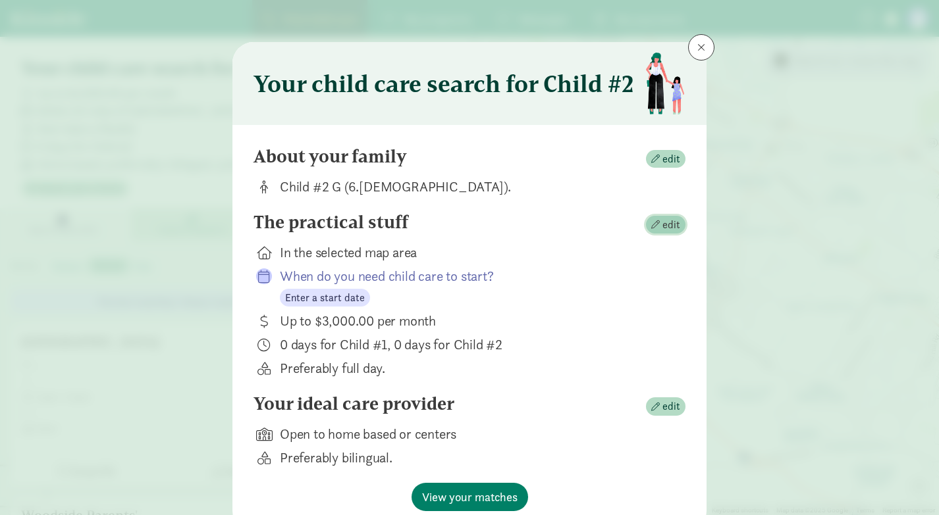
click at [662, 232] on span "edit" at bounding box center [671, 225] width 18 height 16
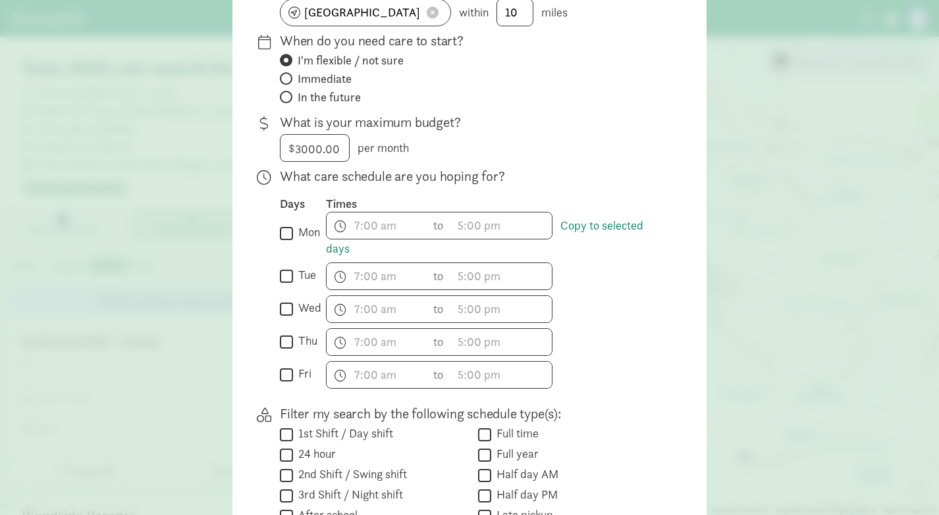
scroll to position [222, 0]
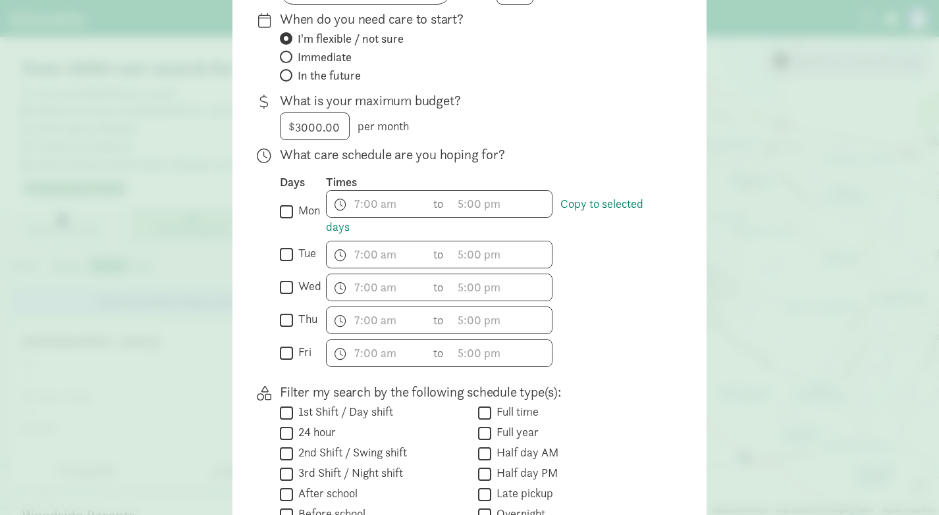
click at [287, 205] on input "mon" at bounding box center [286, 212] width 13 height 18
checkbox input "true"
click at [286, 249] on input "tue" at bounding box center [286, 255] width 13 height 18
checkbox input "true"
click at [284, 282] on input "wed" at bounding box center [286, 287] width 13 height 18
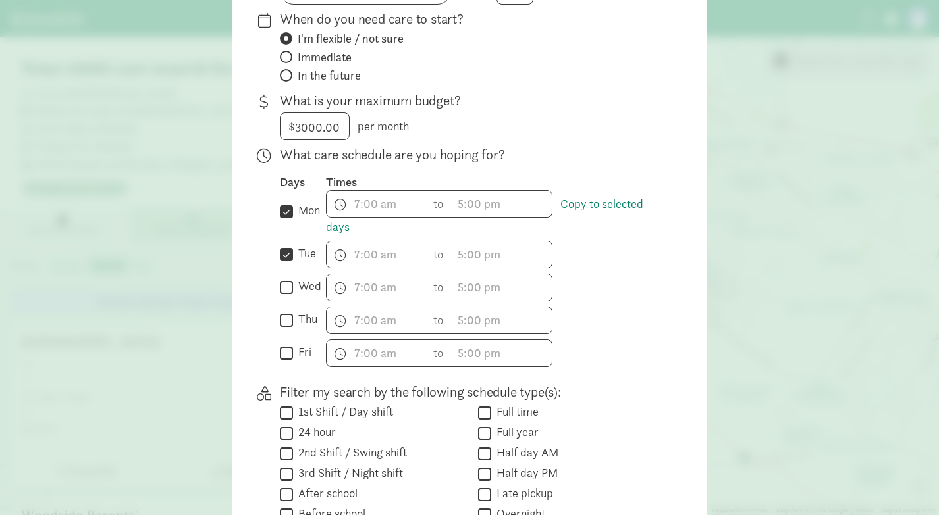
checkbox input "true"
click at [284, 319] on input "thu" at bounding box center [286, 320] width 13 height 18
checkbox input "true"
click at [283, 351] on input "fri" at bounding box center [286, 353] width 13 height 18
checkbox input "true"
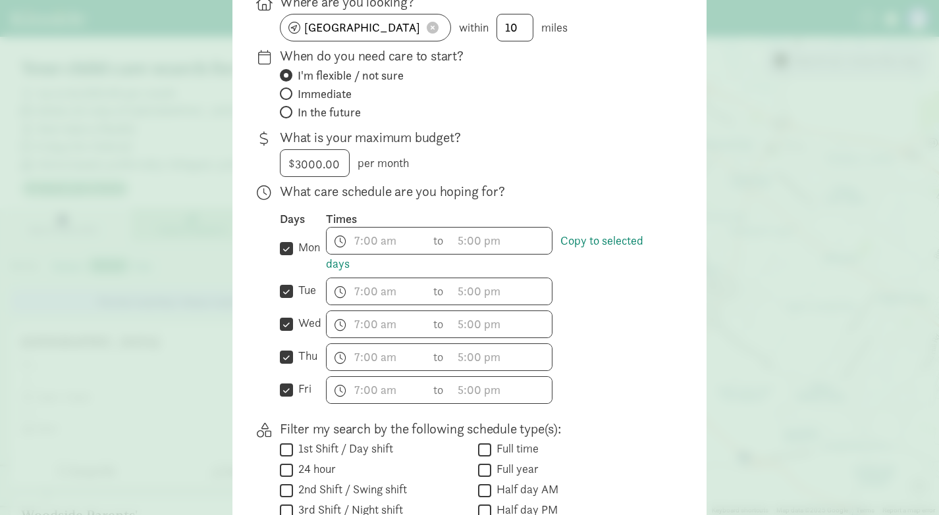
scroll to position [186, 0]
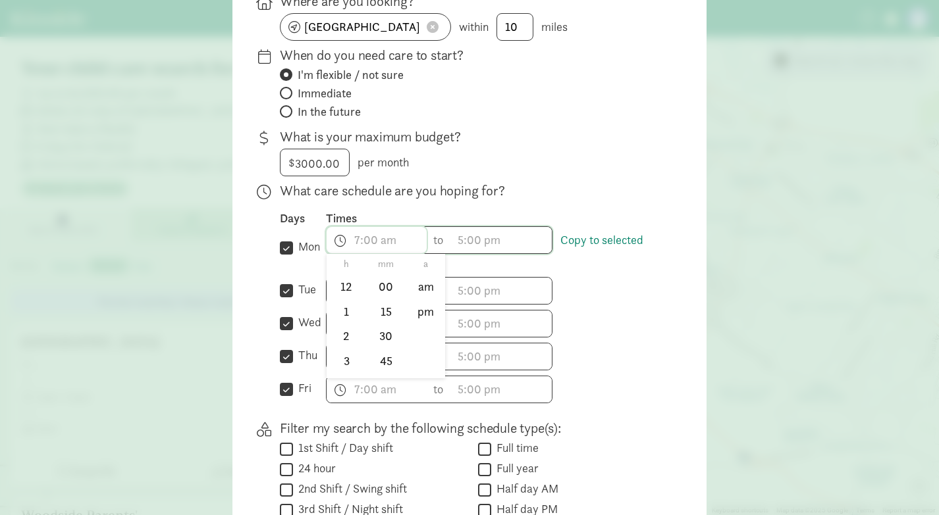
click at [385, 242] on span "h 12 1 2 3 4 5 6 7 8 9 10 11 mm 00 15 30 45 a am pm" at bounding box center [376, 240] width 100 height 26
click at [275, 246] on div at bounding box center [469, 71] width 939 height 515
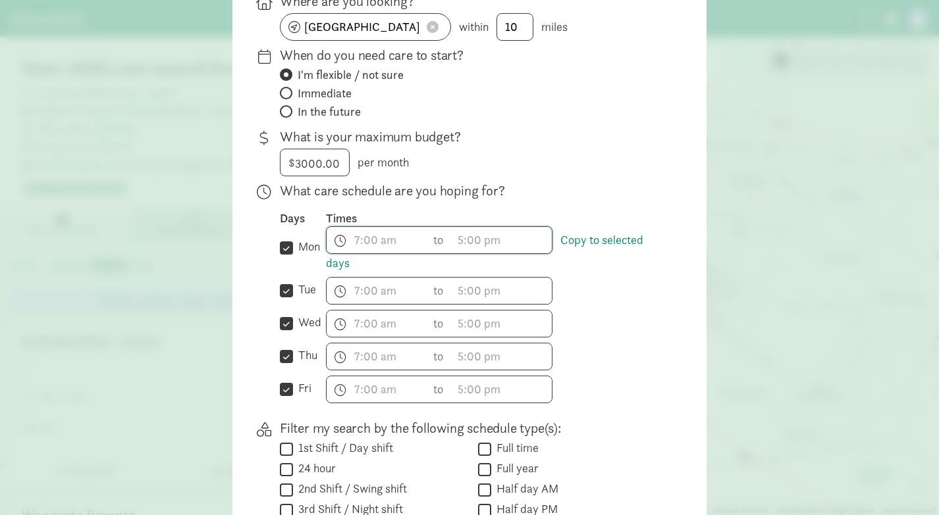
click at [282, 247] on input "mon" at bounding box center [286, 248] width 13 height 18
checkbox input "false"
click at [288, 294] on input "tue" at bounding box center [286, 291] width 13 height 18
checkbox input "false"
click at [284, 321] on input "wed" at bounding box center [286, 324] width 13 height 18
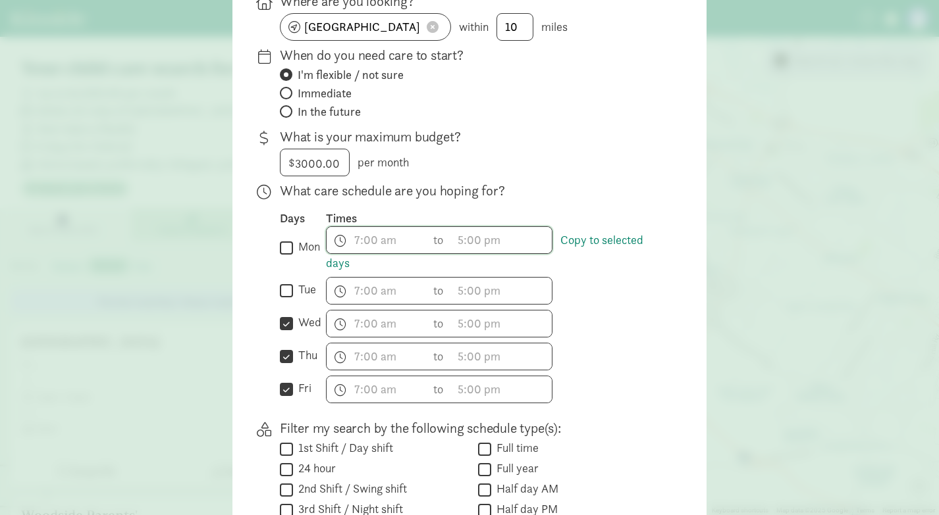
checkbox input "false"
click at [285, 346] on div " thu" at bounding box center [303, 357] width 46 height 28
click at [285, 355] on input "thu" at bounding box center [286, 357] width 13 height 18
checkbox input "false"
click at [285, 388] on input "fri" at bounding box center [286, 389] width 13 height 18
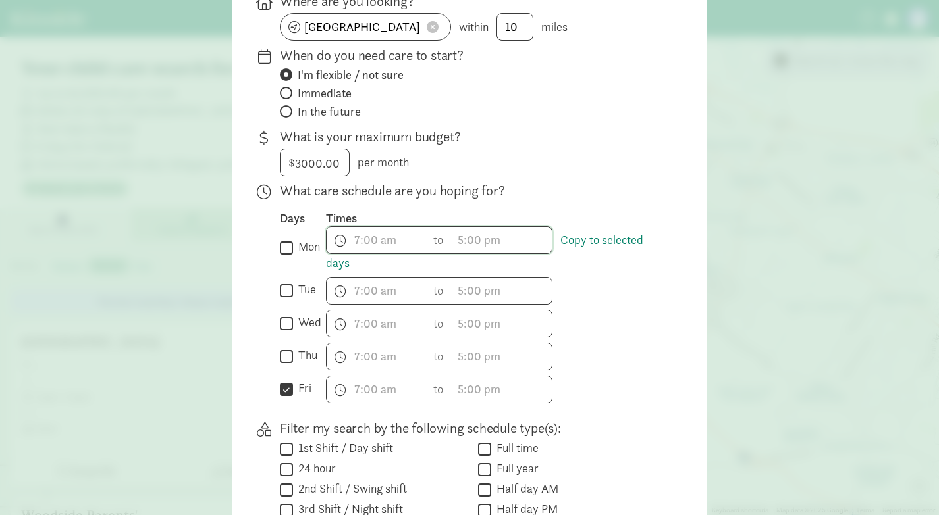
checkbox input "false"
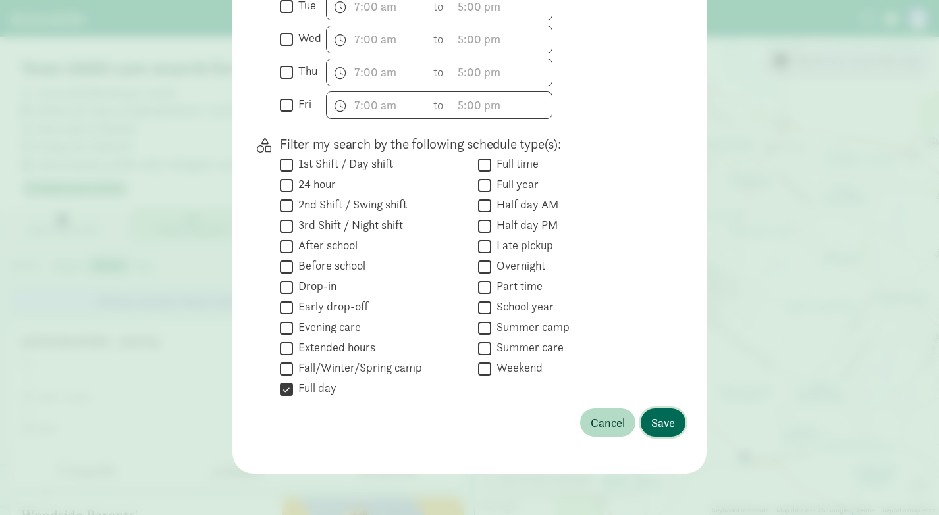
click at [662, 423] on span "Save" at bounding box center [663, 423] width 24 height 18
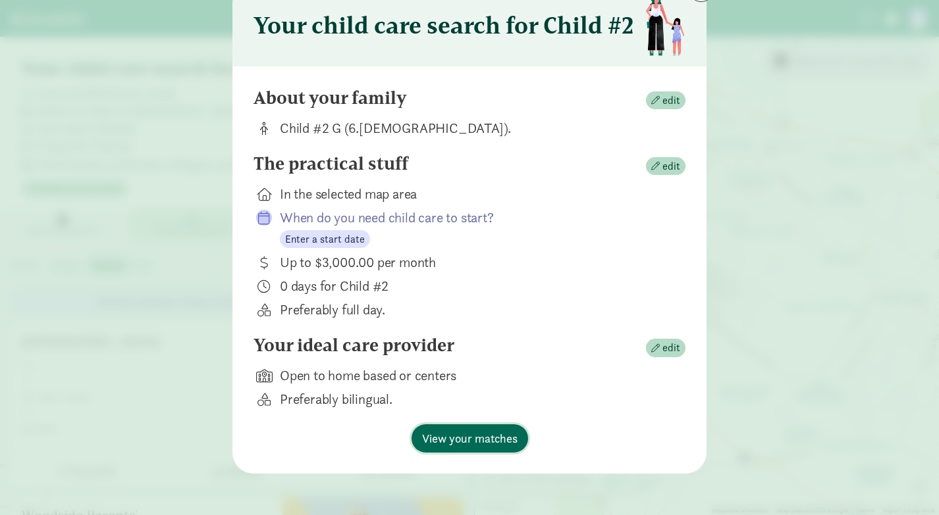
click at [483, 443] on span "View your matches" at bounding box center [469, 439] width 95 height 18
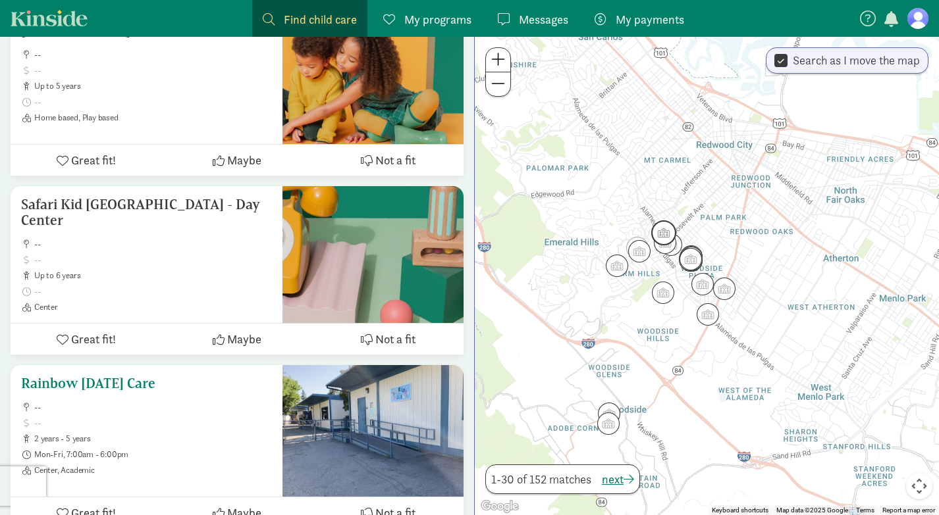
scroll to position [5066, 0]
